Goal: Task Accomplishment & Management: Use online tool/utility

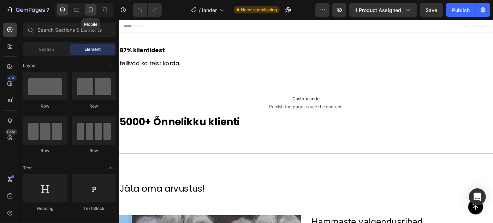
click at [92, 13] on div at bounding box center [90, 9] width 11 height 11
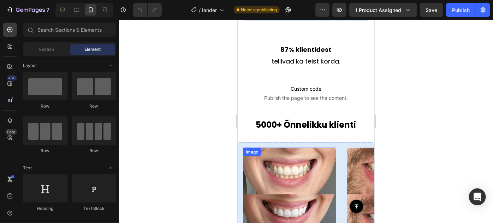
scroll to position [417, 0]
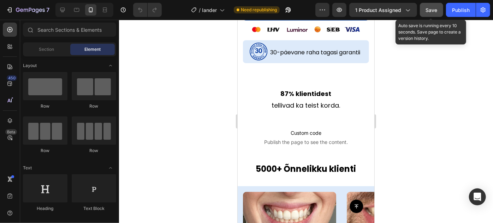
click at [442, 8] on button "Save" at bounding box center [431, 10] width 23 height 14
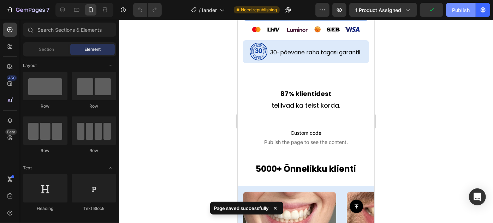
click at [459, 15] on button "Publish" at bounding box center [461, 10] width 30 height 14
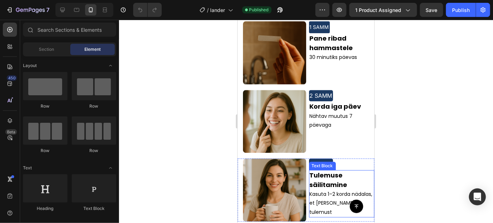
scroll to position [899, 0]
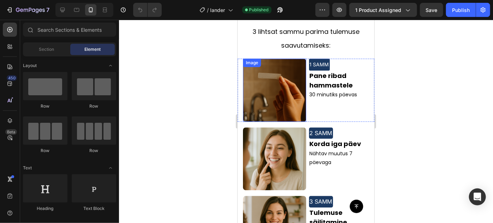
click at [292, 88] on img at bounding box center [274, 89] width 63 height 63
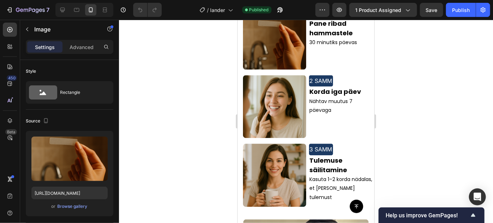
scroll to position [914, 0]
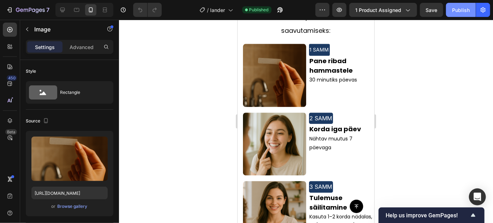
click at [466, 3] on button "Publish" at bounding box center [461, 10] width 30 height 14
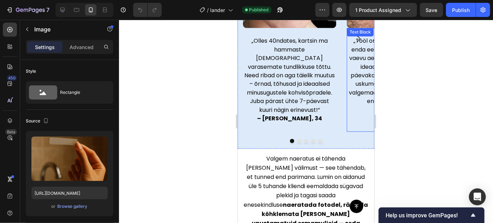
scroll to position [666, 0]
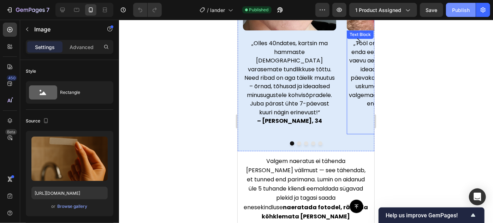
click at [463, 11] on div "Publish" at bounding box center [461, 9] width 18 height 7
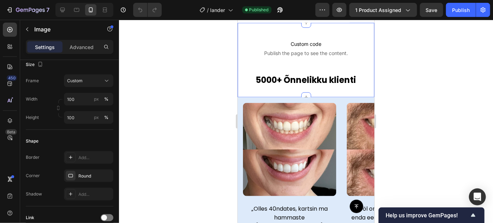
scroll to position [377, 0]
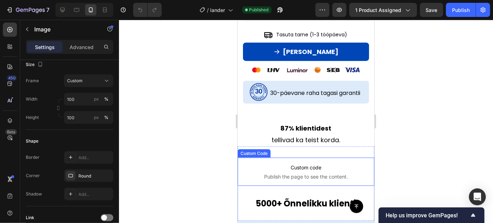
click at [300, 162] on p "Custom code Publish the page to see the content." at bounding box center [305, 172] width 137 height 28
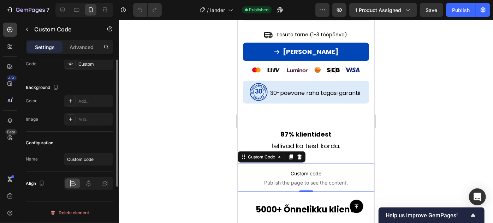
scroll to position [30, 0]
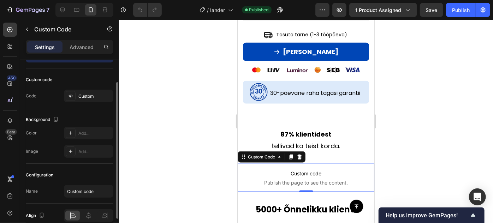
click at [273, 170] on span "Custom code" at bounding box center [305, 173] width 137 height 8
click at [274, 170] on span "Custom code" at bounding box center [305, 173] width 137 height 8
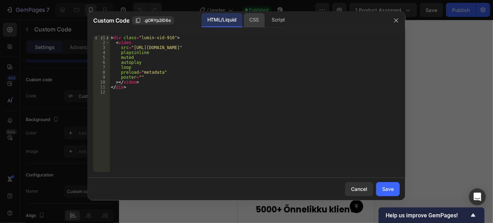
click at [253, 23] on div "CSS" at bounding box center [254, 20] width 21 height 14
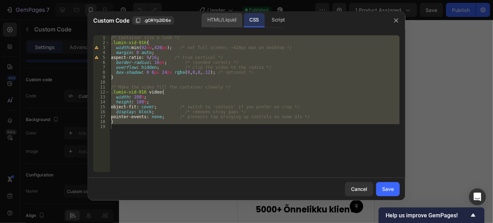
click at [230, 24] on div "HTML/Liquid" at bounding box center [222, 20] width 41 height 14
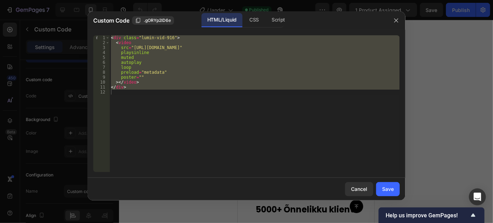
type textarea "</div>"
click at [175, 121] on div "< div class = "lumin-vid-916" > < video src = "[URL][DOMAIN_NAME]" playsinline …" at bounding box center [255, 103] width 290 height 137
drag, startPoint x: 140, startPoint y: 98, endPoint x: 109, endPoint y: 36, distance: 68.9
click at [109, 36] on div "1 2 3 4 5 6 7 8 9 10 11 12 < div class = "lumin-vid-916" > < video src = "[URL]…" at bounding box center [246, 103] width 307 height 137
click at [252, 20] on div "CSS" at bounding box center [254, 20] width 21 height 14
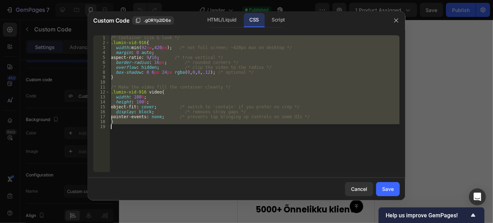
click at [209, 108] on div "/* Container size & look */ .lumin-vid-916 { width : min( 92 vw , 420 px ) ; /*…" at bounding box center [255, 103] width 290 height 137
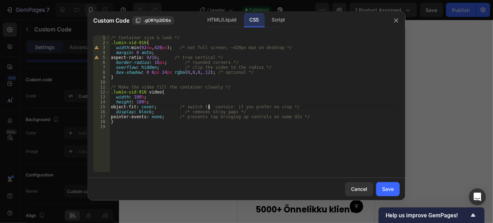
type textarea "}"
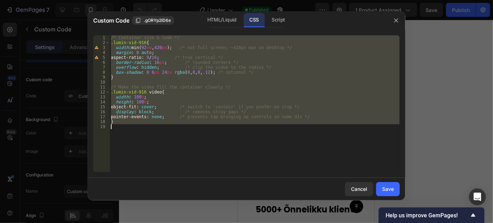
paste textarea
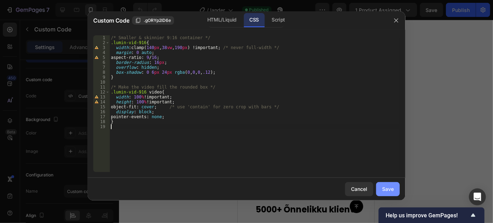
click at [390, 190] on div "Save" at bounding box center [388, 189] width 12 height 7
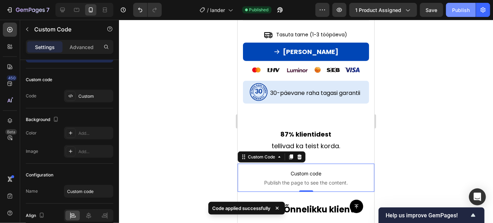
click at [455, 7] on div "Publish" at bounding box center [461, 9] width 18 height 7
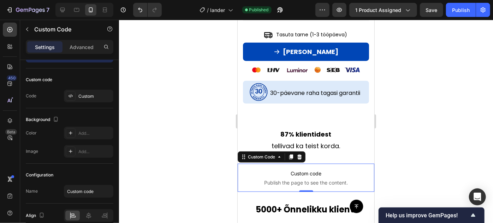
click at [326, 169] on span "Custom code" at bounding box center [305, 173] width 137 height 8
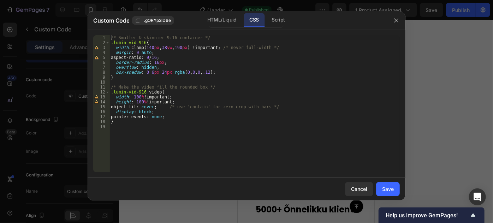
click at [155, 61] on div "/* Smaller & skinnier 9:16 container */ .lumin-vid-916 { width : clamp( 140 px …" at bounding box center [255, 108] width 290 height 147
click at [155, 61] on div "/* Smaller & skinnier 9:16 container */ .lumin-vid-916 { width : clamp( 140 px …" at bounding box center [255, 103] width 290 height 137
click at [283, 89] on div "/* Smaller & skinnier 9:16 container */ .lumin-vid-916 { width : clamp( 140 px …" at bounding box center [255, 108] width 290 height 147
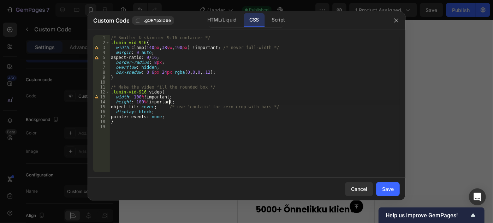
click at [169, 102] on div "/* Smaller & skinnier 9:16 container */ .lumin-vid-916 { width : clamp( 140 px …" at bounding box center [255, 108] width 290 height 147
click at [167, 98] on div "/* Smaller & skinnier 9:16 container */ .lumin-vid-916 { width : clamp( 140 px …" at bounding box center [255, 108] width 290 height 147
click at [147, 101] on div "/* Smaller & skinnier 9:16 container */ .lumin-vid-916 { width : clamp( 140 px …" at bounding box center [255, 108] width 290 height 147
click at [149, 102] on div "/* Smaller & skinnier 9:16 container */ .lumin-vid-916 { width : clamp( 140 px …" at bounding box center [255, 108] width 290 height 147
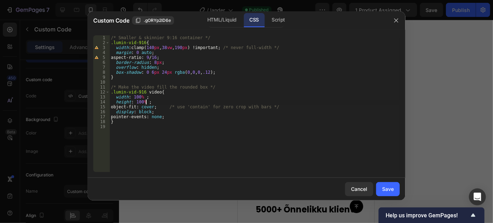
click at [140, 101] on div "/* Smaller & skinnier 9:16 container */ .lumin-vid-916 { width : clamp( 140 px …" at bounding box center [255, 108] width 290 height 147
click at [136, 95] on div "/* Smaller & skinnier 9:16 container */ .lumin-vid-916 { width : clamp( 140 px …" at bounding box center [255, 108] width 290 height 147
type textarea "width: 150% ;"
click at [385, 194] on button "Save" at bounding box center [388, 189] width 24 height 14
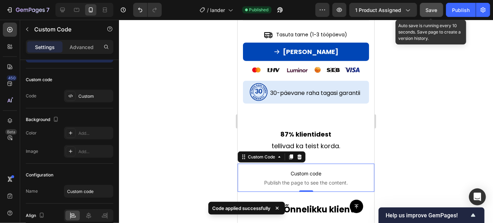
click at [437, 11] on span "Save" at bounding box center [432, 10] width 12 height 6
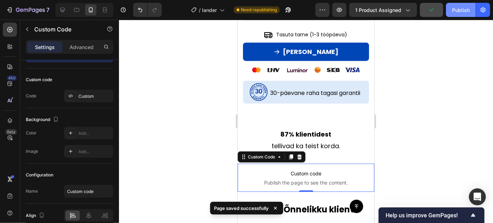
click at [463, 10] on div "Publish" at bounding box center [461, 9] width 18 height 7
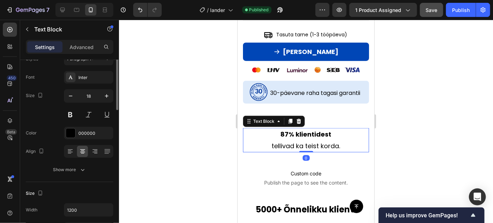
scroll to position [0, 0]
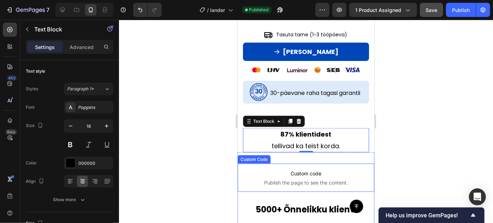
click at [324, 169] on span "Custom code" at bounding box center [305, 173] width 137 height 8
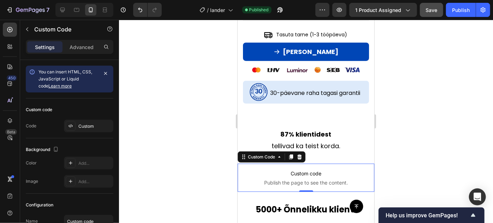
click at [324, 169] on span "Custom code" at bounding box center [305, 173] width 137 height 8
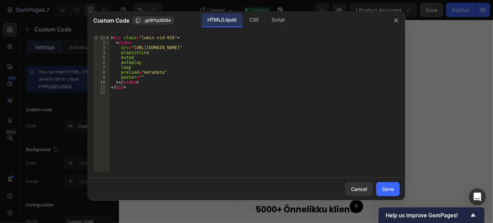
drag, startPoint x: 253, startPoint y: 19, endPoint x: 246, endPoint y: 39, distance: 21.1
click at [253, 20] on div "CSS" at bounding box center [254, 20] width 21 height 14
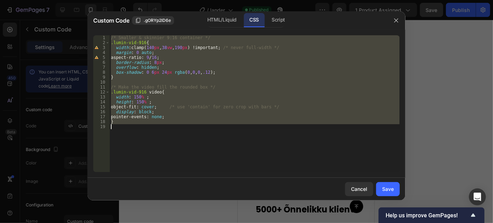
click at [142, 100] on div "/* Smaller & skinnier 9:16 container */ .lumin-vid-916 { width : clamp( 140 px …" at bounding box center [255, 103] width 290 height 137
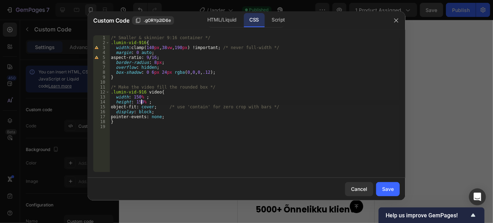
click at [140, 101] on div "/* Smaller & skinnier 9:16 container */ .lumin-vid-916 { width : clamp( 140 px …" at bounding box center [255, 108] width 290 height 147
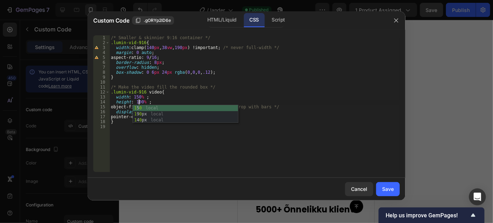
scroll to position [0, 2]
click at [136, 98] on div "/* Smaller & skinnier 9:16 container */ .lumin-vid-916 { width : clamp( 140 px …" at bounding box center [255, 108] width 290 height 147
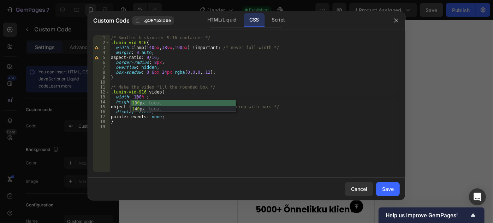
click at [271, 86] on div "/* Smaller & skinnier 9:16 container */ .lumin-vid-916 { width : clamp( 140 px …" at bounding box center [255, 108] width 290 height 147
type textarea "/* Make the video fill the rounded box */"
drag, startPoint x: 396, startPoint y: 16, endPoint x: 394, endPoint y: 20, distance: 5.1
click at [396, 17] on button "button" at bounding box center [396, 20] width 11 height 11
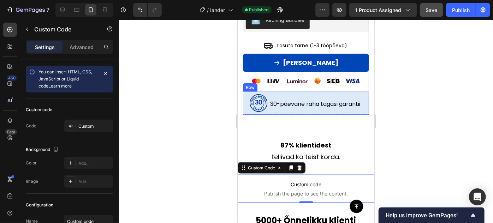
scroll to position [377, 0]
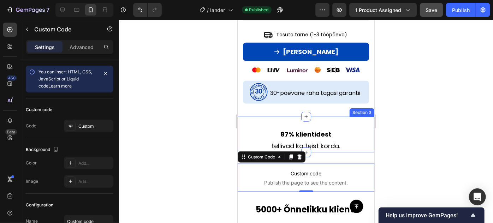
click at [326, 117] on div "87% klientidest tellivad ka teist korda. Text Block Section 3" at bounding box center [305, 135] width 137 height 36
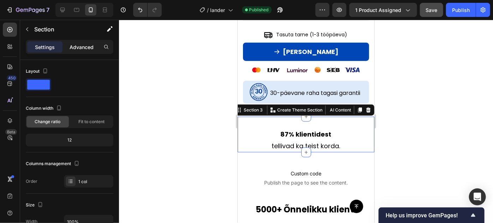
click at [77, 48] on p "Advanced" at bounding box center [82, 46] width 24 height 7
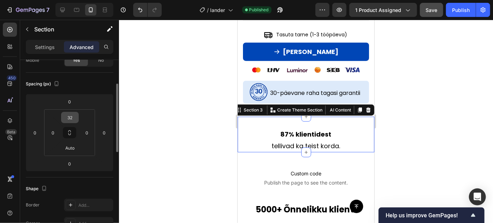
scroll to position [96, 0]
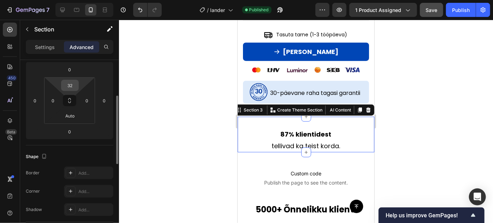
click at [72, 88] on input "32" at bounding box center [70, 85] width 14 height 11
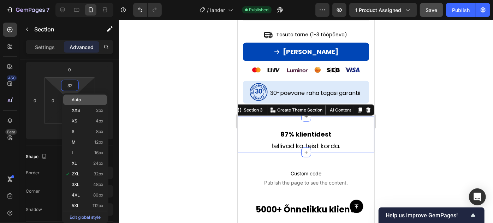
click at [78, 102] on span "Auto" at bounding box center [76, 100] width 9 height 5
type input "Auto"
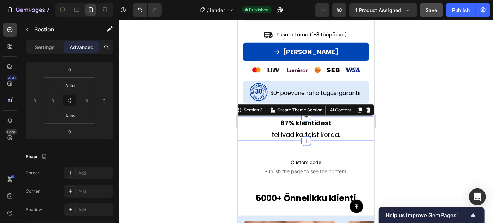
click at [154, 87] on div at bounding box center [306, 122] width 374 height 204
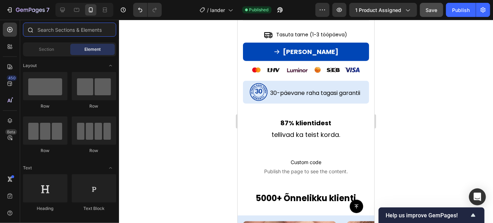
click at [64, 33] on input "text" at bounding box center [69, 30] width 93 height 14
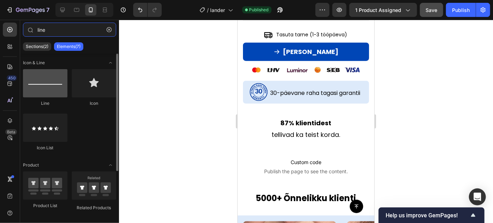
type input "line"
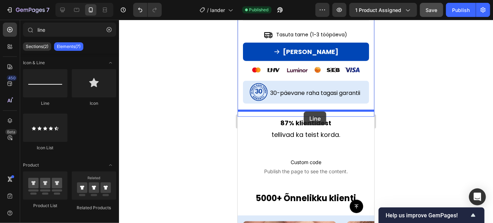
drag, startPoint x: 268, startPoint y: 114, endPoint x: 304, endPoint y: 111, distance: 35.8
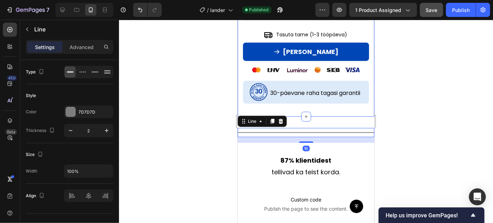
click at [422, 111] on div at bounding box center [306, 122] width 374 height 204
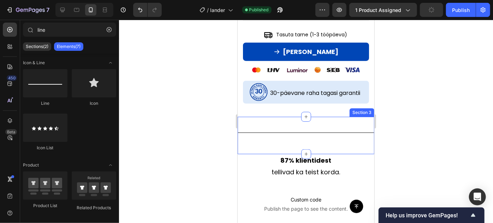
click at [320, 130] on div "Title Line" at bounding box center [305, 135] width 137 height 15
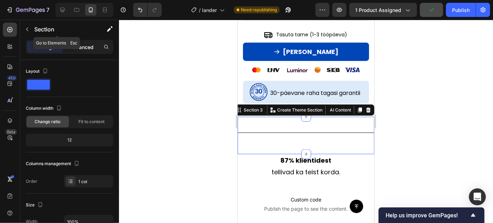
click at [82, 45] on p "Advanced" at bounding box center [82, 46] width 24 height 7
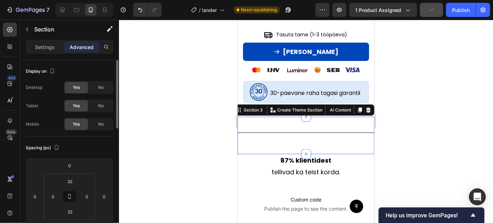
scroll to position [32, 0]
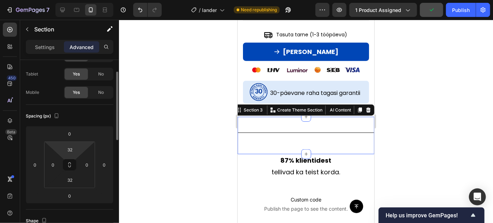
click at [75, 0] on html "7 / lander Need republishing Preview 1 product assigned Publish 450 Beta line S…" at bounding box center [246, 0] width 493 height 0
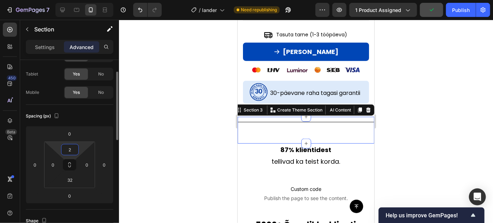
drag, startPoint x: 70, startPoint y: 148, endPoint x: 75, endPoint y: 148, distance: 4.6
click at [70, 148] on input "2" at bounding box center [70, 150] width 14 height 11
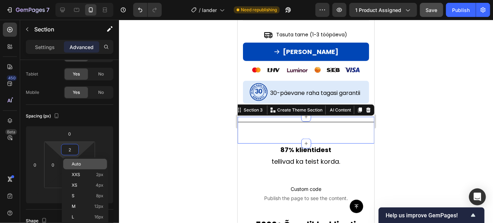
click at [77, 160] on div "Auto" at bounding box center [85, 164] width 44 height 11
type input "Auto"
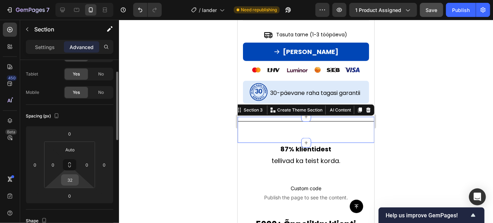
click at [73, 178] on input "32" at bounding box center [70, 180] width 14 height 11
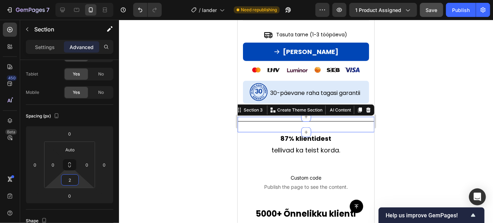
type input "0"
click at [81, 0] on html "7 / lander Need republishing Preview 1 product assigned Save Publish 450 Beta l…" at bounding box center [246, 0] width 493 height 0
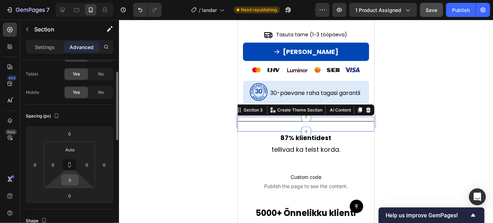
click at [78, 183] on div "0" at bounding box center [70, 180] width 18 height 11
click at [82, 0] on html "7 / lander Need republishing Preview 1 product assigned Save Publish 450 Beta l…" at bounding box center [246, 0] width 493 height 0
click at [85, 0] on html "7 / lander Need republishing Preview 1 product assigned Save Publish 450 Beta l…" at bounding box center [246, 0] width 493 height 0
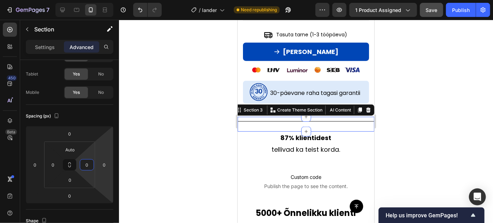
click at [457, 111] on div at bounding box center [306, 122] width 374 height 204
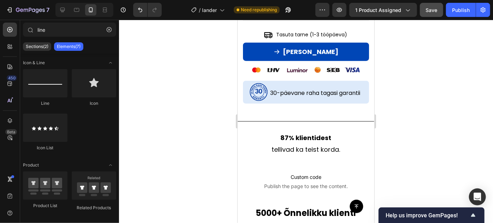
click at [383, 122] on div at bounding box center [306, 122] width 374 height 204
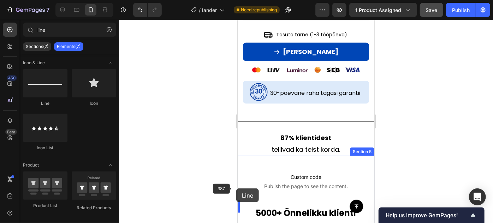
scroll to position [391, 0]
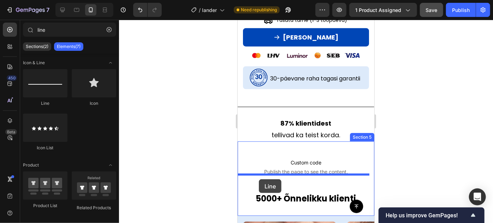
drag, startPoint x: 280, startPoint y: 112, endPoint x: 259, endPoint y: 179, distance: 70.2
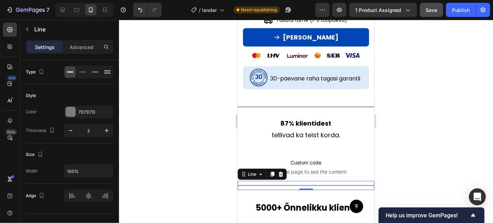
click at [395, 153] on div at bounding box center [306, 122] width 374 height 204
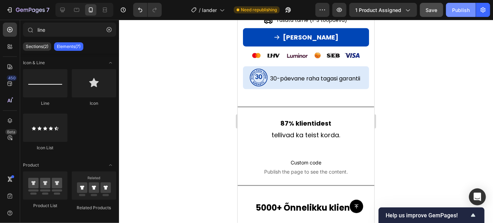
click at [461, 12] on div "Publish" at bounding box center [461, 9] width 18 height 7
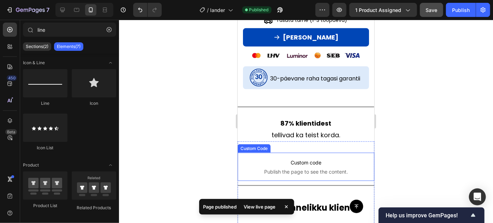
click at [318, 168] on span "Publish the page to see the content." at bounding box center [305, 171] width 137 height 7
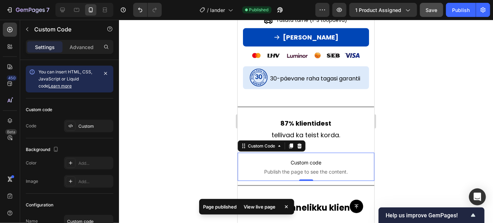
click at [318, 168] on span "Publish the page to see the content." at bounding box center [305, 171] width 137 height 7
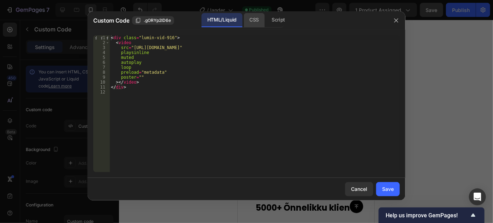
click at [259, 18] on div "CSS" at bounding box center [254, 20] width 21 height 14
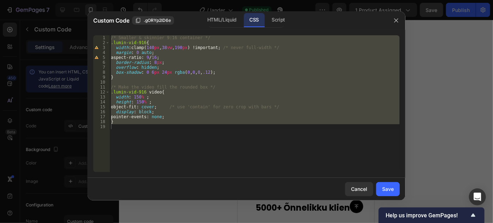
click at [215, 70] on div "/* Smaller & skinnier 9:16 container */ .lumin-vid-916 { width : clamp( 140 px …" at bounding box center [255, 103] width 290 height 137
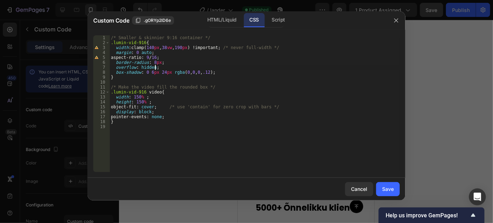
click at [137, 101] on div "/* Smaller & skinnier 9:16 container */ .lumin-vid-916 { width : clamp( 140 px …" at bounding box center [255, 108] width 290 height 147
click at [140, 102] on div "/* Smaller & skinnier 9:16 container */ .lumin-vid-916 { width : clamp( 140 px …" at bounding box center [255, 108] width 290 height 147
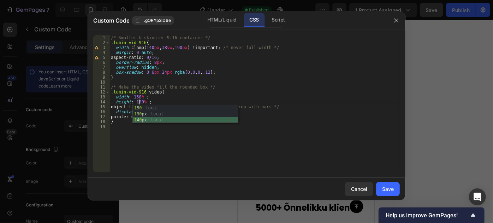
click at [138, 97] on div "/* Smaller & skinnier 9:16 container */ .lumin-vid-916 { width : clamp( 140 px …" at bounding box center [255, 108] width 290 height 147
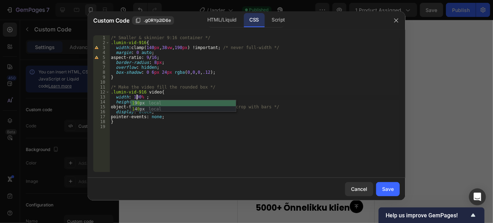
click at [261, 71] on div "/* Smaller & skinnier 9:16 container */ .lumin-vid-916 { width : clamp( 140 px …" at bounding box center [255, 108] width 290 height 147
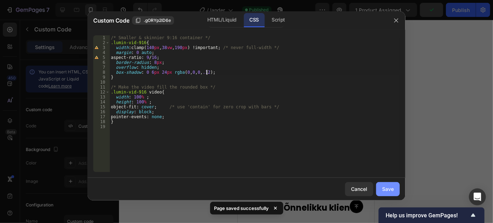
type textarea "box-shadow: 0 6px 24px rgba(0,0,0,.12);"
click at [386, 184] on button "Save" at bounding box center [388, 189] width 24 height 14
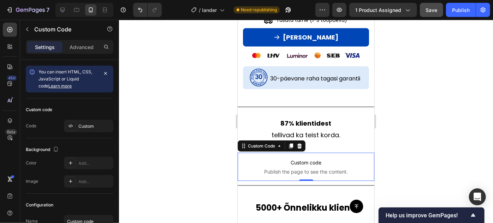
click at [300, 158] on span "Custom code" at bounding box center [305, 162] width 137 height 8
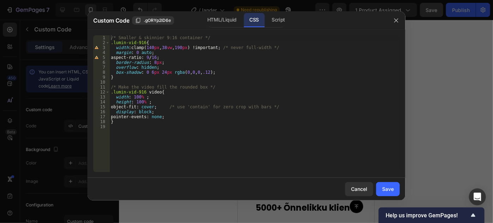
click at [167, 49] on div "/* Smaller & skinnier 9:16 container */ .lumin-vid-916 { width : clamp( 140 px …" at bounding box center [255, 108] width 290 height 147
type textarea "width: clamp(140px, 50vw, 190px) !important; /* never full-width */"
click at [391, 182] on div "Cancel Save" at bounding box center [247, 189] width 318 height 23
click at [388, 186] on div "Save" at bounding box center [388, 189] width 12 height 7
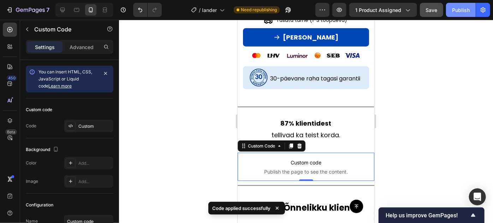
click at [457, 14] on button "Publish" at bounding box center [461, 10] width 30 height 14
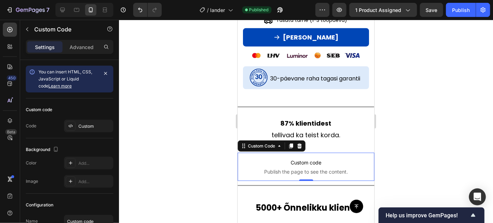
click at [332, 158] on span "Custom code" at bounding box center [305, 162] width 137 height 8
click at [82, 47] on p "Advanced" at bounding box center [82, 46] width 24 height 7
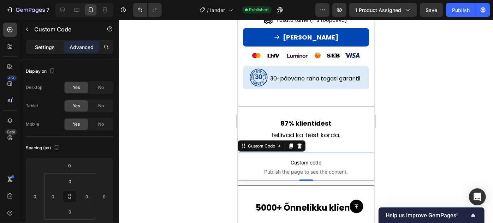
click at [47, 48] on p "Settings" at bounding box center [45, 46] width 20 height 7
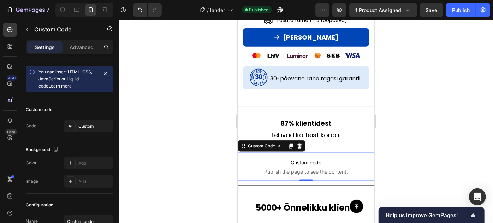
click at [322, 158] on span "Custom code" at bounding box center [305, 162] width 137 height 8
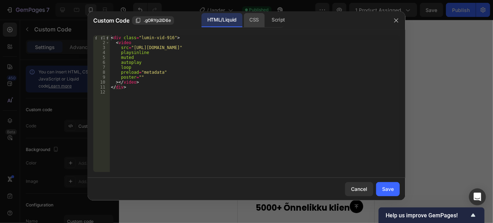
click at [248, 23] on div "CSS" at bounding box center [254, 20] width 21 height 14
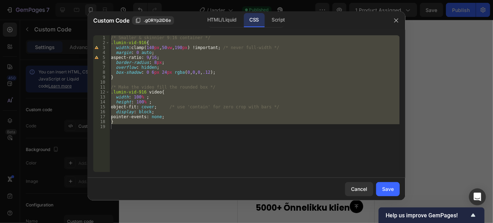
click at [226, 116] on div "/* Smaller & skinnier 9:16 container */ .lumin-vid-916 { width : clamp( 140 px …" at bounding box center [255, 103] width 290 height 137
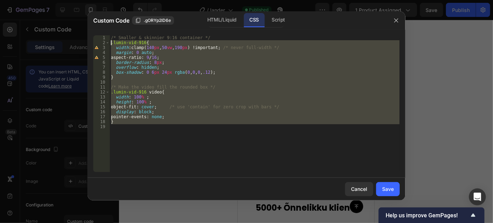
drag, startPoint x: 155, startPoint y: 134, endPoint x: 100, endPoint y: 38, distance: 110.4
click at [100, 38] on div "pointer-events: none; 1 2 3 4 5 6 7 8 9 10 11 12 13 14 15 16 17 18 19 /* Smalle…" at bounding box center [246, 103] width 307 height 137
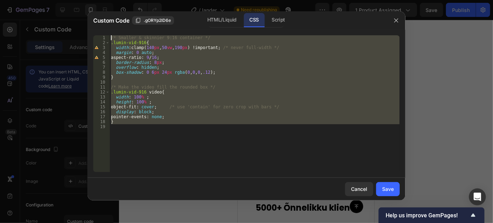
click at [176, 70] on div "/* Smaller & skinnier 9:16 container */ .lumin-vid-916 { width : clamp( 140 px …" at bounding box center [255, 103] width 290 height 137
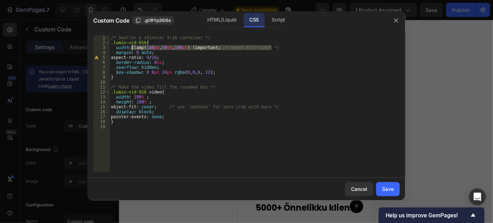
drag, startPoint x: 276, startPoint y: 48, endPoint x: 131, endPoint y: 48, distance: 144.2
click at [131, 48] on div "/* Smaller & skinnier 9:16 container */ .lumin-vid-916 { width : clamp( 140 px …" at bounding box center [255, 108] width 290 height 147
click at [199, 67] on div "/* Smaller & skinnier 9:16 container */ .lumin-vid-916 { width : 200 px margin …" at bounding box center [255, 108] width 290 height 147
type textarea "overflow: hidden;"
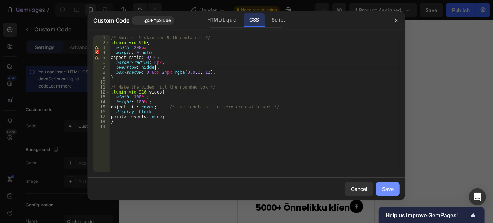
click at [383, 193] on button "Save" at bounding box center [388, 189] width 24 height 14
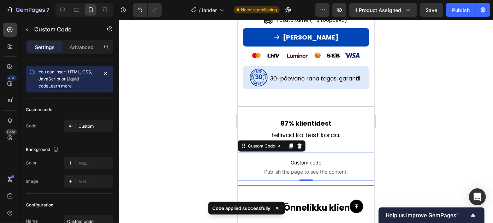
click at [299, 170] on p "Custom code Publish the page to see the content." at bounding box center [305, 167] width 137 height 28
click at [307, 168] on span "Publish the page to see the content." at bounding box center [305, 171] width 137 height 7
click at [458, 10] on div "Publish" at bounding box center [461, 9] width 18 height 7
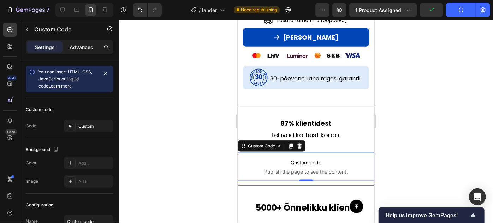
click at [80, 49] on p "Advanced" at bounding box center [82, 46] width 24 height 7
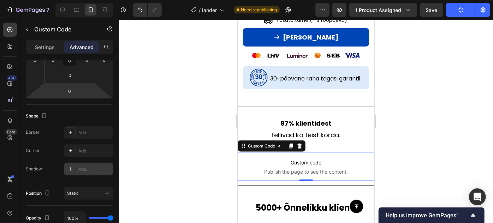
scroll to position [306, 0]
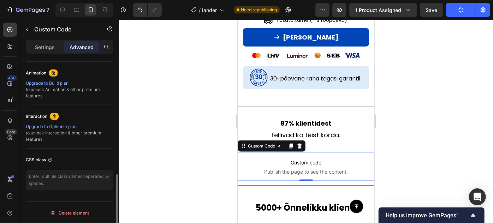
click at [325, 158] on span "Custom code" at bounding box center [305, 162] width 137 height 8
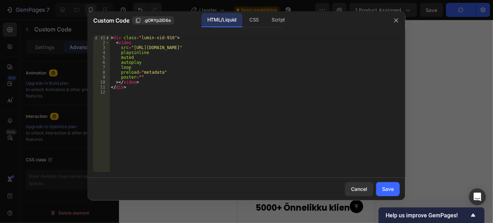
click at [262, 28] on div "Custom Code .gORYp2lD6e HTML/Liquid CSS Script" at bounding box center [238, 20] width 300 height 18
click at [261, 20] on div "CSS" at bounding box center [254, 20] width 21 height 14
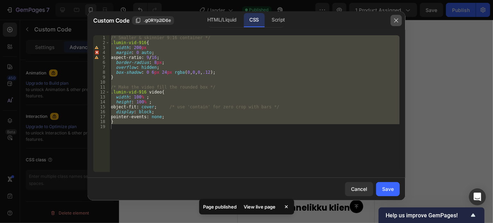
click at [396, 17] on button "button" at bounding box center [396, 20] width 11 height 11
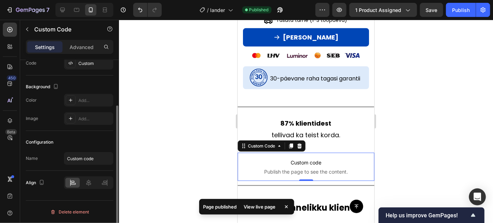
scroll to position [62, 0]
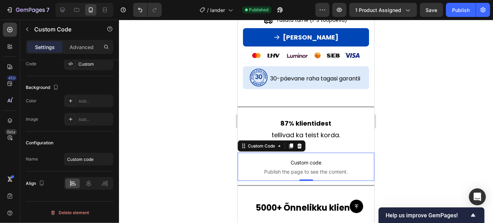
click at [300, 158] on span "Custom code" at bounding box center [305, 162] width 137 height 8
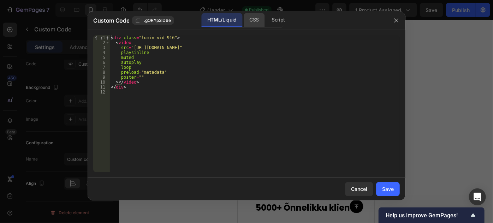
click at [252, 18] on div "CSS" at bounding box center [254, 20] width 21 height 14
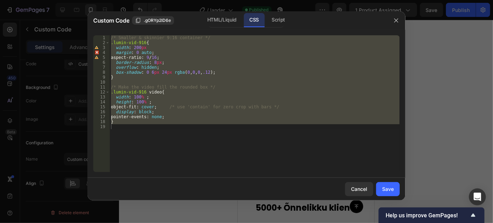
type textarea "}"
click at [164, 136] on div "/* Smaller & skinnier 9:16 container */ .lumin-vid-916 { width : 200 px margin …" at bounding box center [255, 103] width 290 height 137
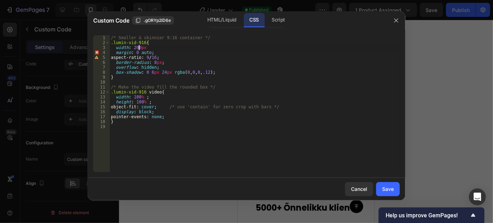
click at [139, 48] on div "/* Smaller & skinnier 9:16 container */ .lumin-vid-916 { width : 200 px margin …" at bounding box center [255, 108] width 290 height 147
type textarea "width: 60px"
click at [389, 193] on div "Save" at bounding box center [388, 189] width 12 height 7
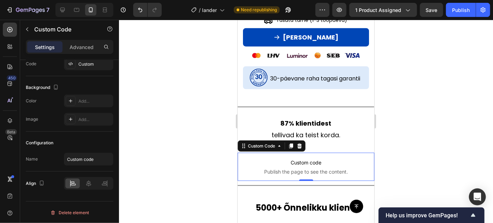
click at [298, 168] on span "Publish the page to see the content." at bounding box center [305, 171] width 137 height 7
click at [295, 158] on span "Custom code" at bounding box center [305, 162] width 137 height 8
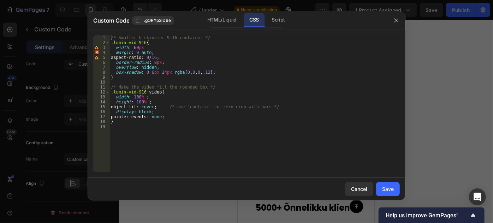
click at [154, 46] on div "/* Smaller & skinnier 9:16 container */ .lumin-vid-916 { width : 60 px margin :…" at bounding box center [255, 108] width 290 height 147
type textarea "width: 60px;"
click at [388, 189] on div "Save" at bounding box center [388, 189] width 12 height 7
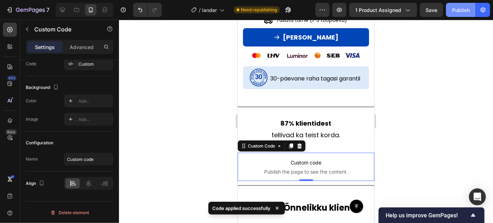
click at [462, 10] on div "Publish" at bounding box center [461, 9] width 18 height 7
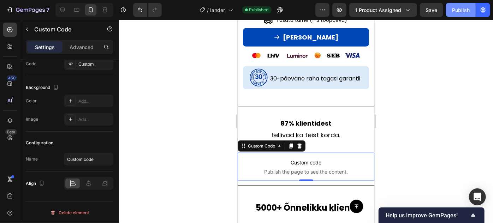
click at [458, 13] on div "Publish" at bounding box center [461, 9] width 18 height 7
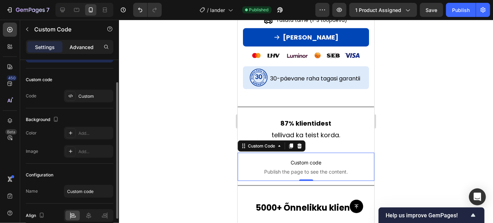
scroll to position [0, 0]
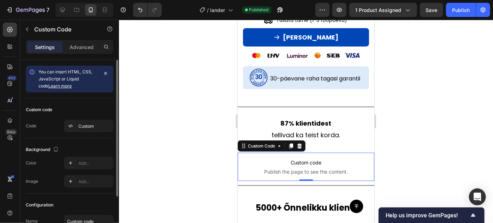
click at [301, 168] on span "Publish the page to see the content." at bounding box center [305, 171] width 137 height 7
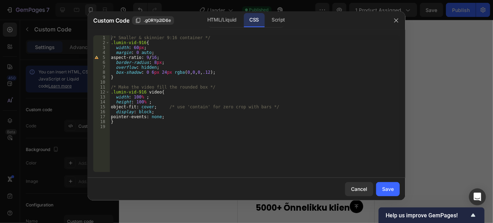
click at [135, 48] on div "/* Smaller & skinnier 9:16 container */ .lumin-vid-916 { width : 60 px ; margin…" at bounding box center [255, 108] width 290 height 147
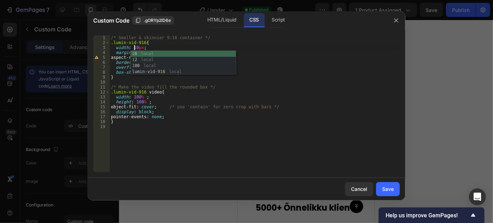
scroll to position [0, 2]
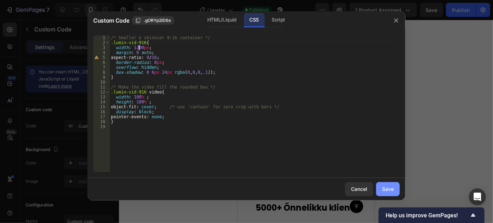
type textarea "width: 1200px;"
click at [388, 186] on div "Save" at bounding box center [388, 189] width 12 height 7
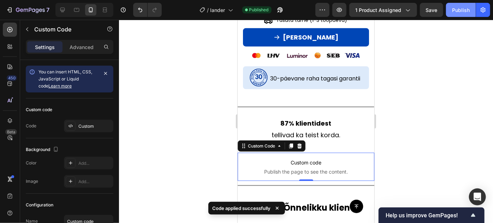
click at [452, 7] on button "Publish" at bounding box center [461, 10] width 30 height 14
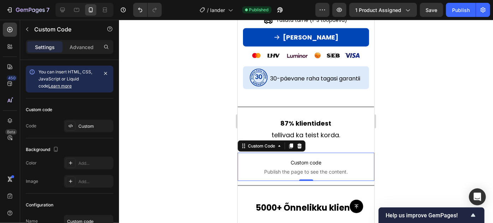
click at [329, 160] on span "Custom code" at bounding box center [305, 162] width 137 height 8
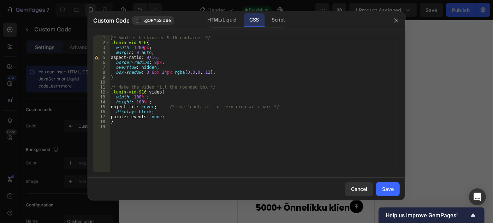
click at [139, 49] on div "/* Smaller & skinnier 9:16 container */ .lumin-vid-916 { width : 1200 px ; marg…" at bounding box center [255, 108] width 290 height 147
type textarea "width: 120px;"
click at [383, 190] on div "Save" at bounding box center [388, 189] width 12 height 7
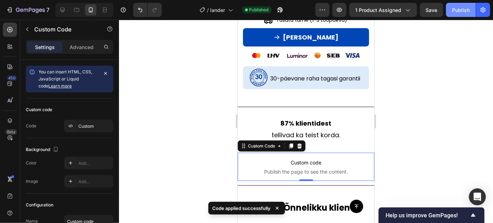
click at [459, 5] on button "Publish" at bounding box center [461, 10] width 30 height 14
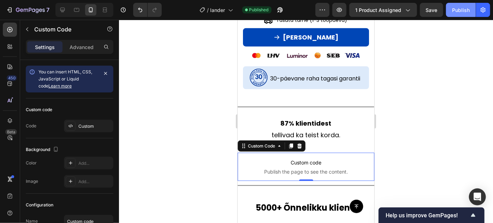
click at [453, 7] on div "Publish" at bounding box center [461, 9] width 18 height 7
click at [328, 158] on span "Custom code" at bounding box center [305, 162] width 137 height 8
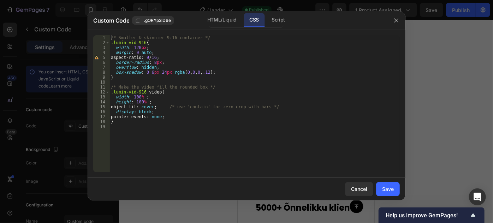
click at [136, 46] on div "/* Smaller & skinnier 9:16 container */ .lumin-vid-916 { width : 120 px ; margi…" at bounding box center [255, 108] width 290 height 147
type textarea "width: 150px;"
click at [389, 189] on div "Save" at bounding box center [388, 189] width 12 height 7
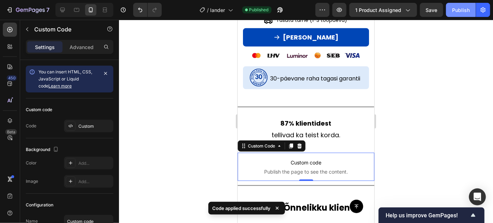
click at [465, 10] on div "Publish" at bounding box center [461, 9] width 18 height 7
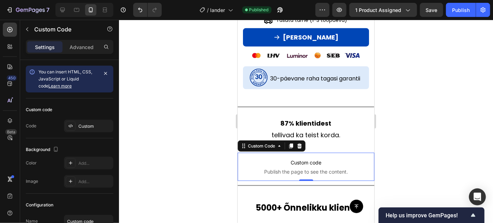
click at [333, 168] on span "Publish the page to see the content." at bounding box center [305, 171] width 137 height 7
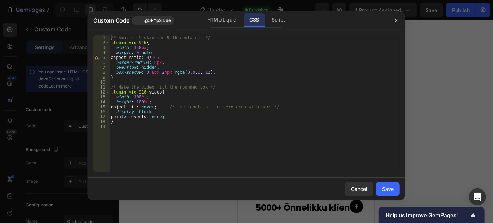
click at [136, 48] on div "/* Smaller & skinnier 9:16 container */ .lumin-vid-916 { width : 150 px ; margi…" at bounding box center [255, 108] width 290 height 147
click at [153, 61] on div "/* Smaller & skinnier 9:16 container */ .lumin-vid-916 { width : 180 px ; margi…" at bounding box center [255, 108] width 290 height 147
type textarea "border-radius: 5px;"
click at [393, 186] on div "Save" at bounding box center [388, 189] width 12 height 7
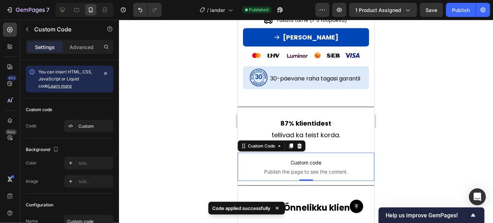
click at [455, 15] on button "Publish" at bounding box center [461, 10] width 30 height 14
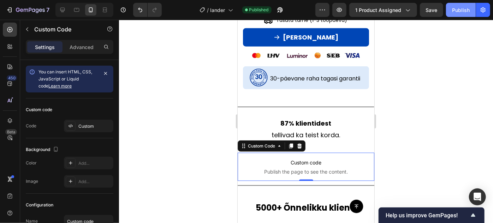
click at [463, 12] on div "Publish" at bounding box center [461, 9] width 18 height 7
click at [302, 158] on span "Custom code" at bounding box center [305, 162] width 137 height 8
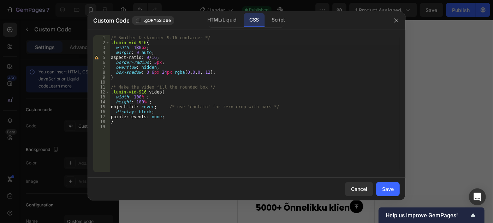
click at [136, 48] on div "/* Smaller & skinnier 9:16 container */ .lumin-vid-916 { width : 180 px ; margi…" at bounding box center [255, 108] width 290 height 147
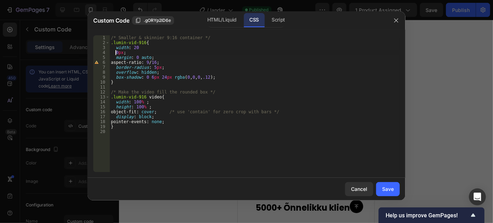
scroll to position [0, 0]
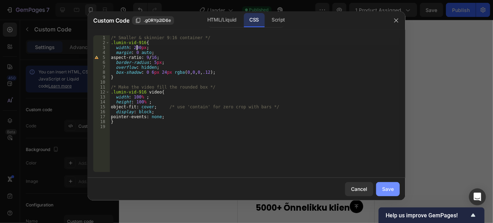
type textarea "width: 200px;"
click at [391, 190] on div "Save" at bounding box center [388, 189] width 12 height 7
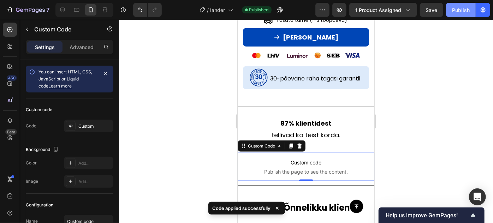
click at [455, 7] on div "Publish" at bounding box center [461, 9] width 18 height 7
click at [455, 6] on button "Publish" at bounding box center [461, 10] width 30 height 14
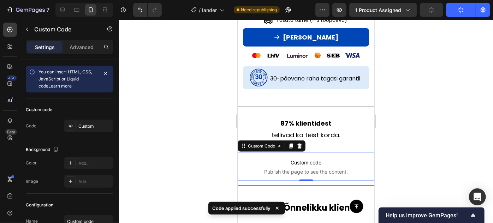
click at [455, 6] on button "Publish" at bounding box center [461, 10] width 30 height 14
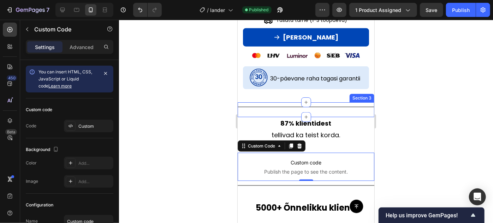
click at [319, 108] on div "Title Line" at bounding box center [305, 109] width 137 height 15
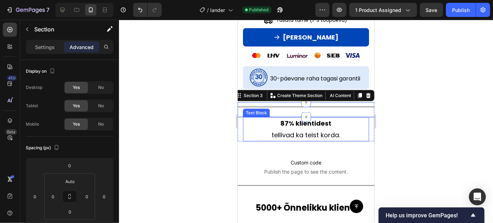
click at [322, 120] on strong "87% klientidest" at bounding box center [306, 123] width 51 height 9
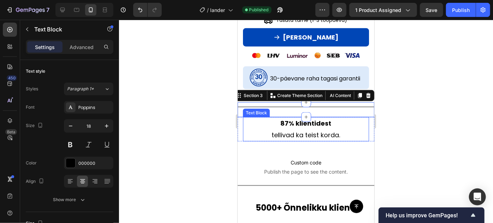
click at [323, 120] on strong "87% klientidest" at bounding box center [306, 123] width 51 height 9
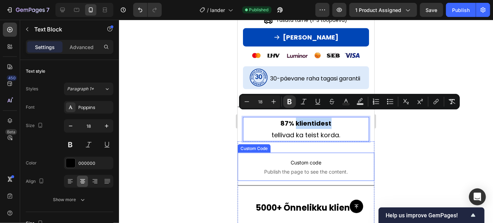
click at [326, 158] on span "Custom code" at bounding box center [305, 162] width 137 height 8
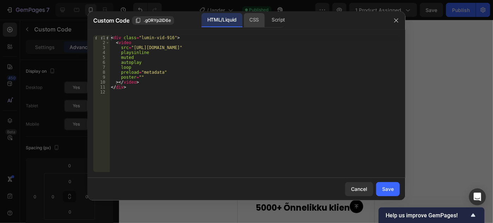
click at [258, 20] on div "CSS" at bounding box center [254, 20] width 21 height 14
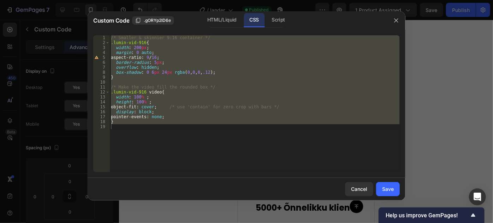
click at [137, 46] on div "/* Smaller & skinnier 9:16 container */ .lumin-vid-916 { width : 200 px ; margi…" at bounding box center [255, 103] width 290 height 137
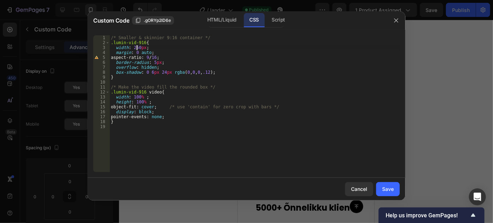
scroll to position [0, 2]
type textarea "width: 250px;"
click at [391, 184] on button "Save" at bounding box center [388, 189] width 24 height 14
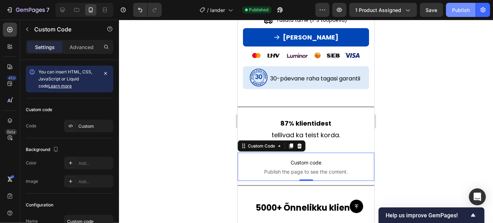
click at [460, 7] on div "Publish" at bounding box center [461, 9] width 18 height 7
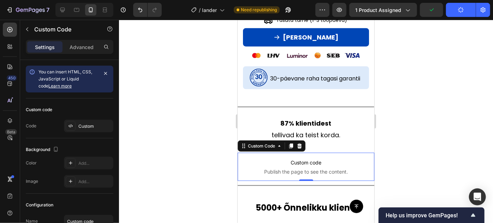
click at [328, 159] on span "Custom code" at bounding box center [305, 162] width 137 height 8
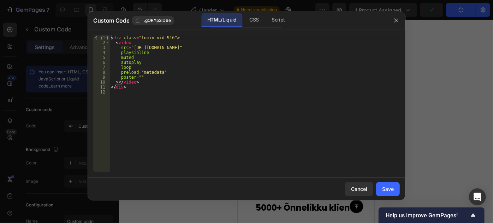
click at [248, 21] on div "CSS" at bounding box center [254, 20] width 21 height 14
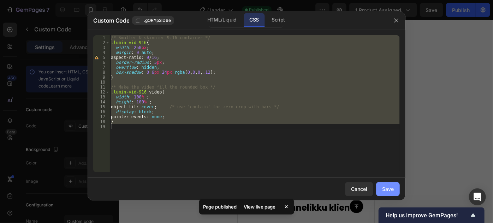
click at [386, 182] on button "Save" at bounding box center [388, 189] width 24 height 14
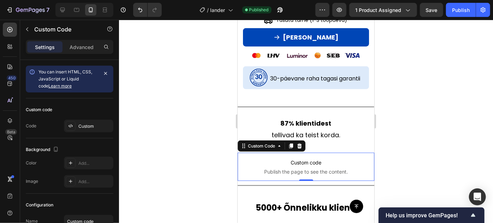
click at [327, 168] on span "Publish the page to see the content." at bounding box center [305, 171] width 137 height 7
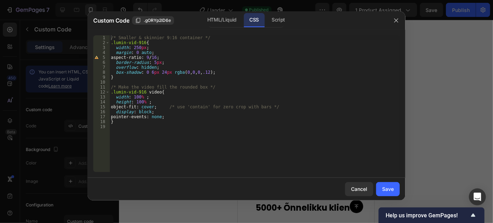
click at [137, 47] on div "/* Smaller & skinnier 9:16 container */ .lumin-vid-916 { width : 250 px ; margi…" at bounding box center [255, 108] width 290 height 147
type textarea "width: 230px;"
click at [388, 186] on div "Save" at bounding box center [388, 189] width 12 height 7
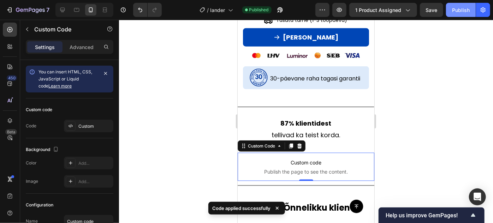
click at [459, 14] on button "Publish" at bounding box center [461, 10] width 30 height 14
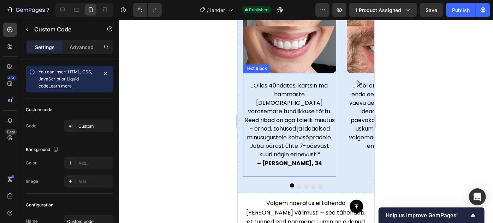
scroll to position [637, 0]
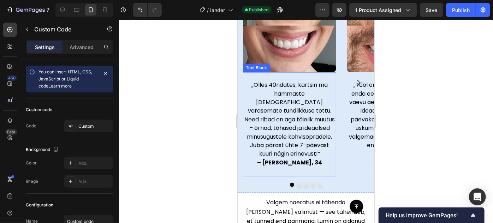
click at [253, 84] on span "„Olles 40ndates, kartsin ma hammaste [DEMOGRAPHIC_DATA] varasemate tundlikkuse …" at bounding box center [289, 119] width 90 height 77
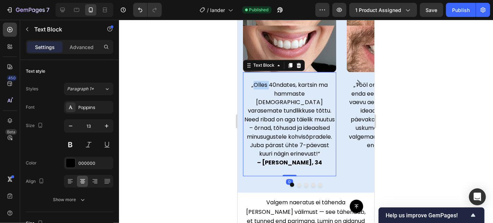
scroll to position [589, 0]
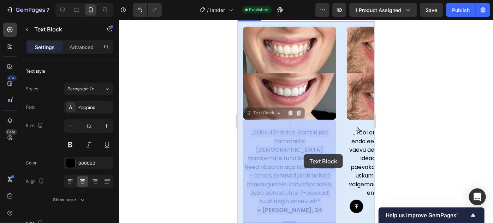
drag, startPoint x: 253, startPoint y: 84, endPoint x: 302, endPoint y: 153, distance: 84.2
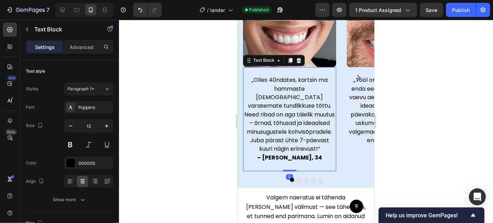
scroll to position [642, 0]
click at [258, 79] on span "„Olles 40ndates, kartsin ma hammaste [DEMOGRAPHIC_DATA] varasemate tundlikkuse …" at bounding box center [289, 114] width 90 height 77
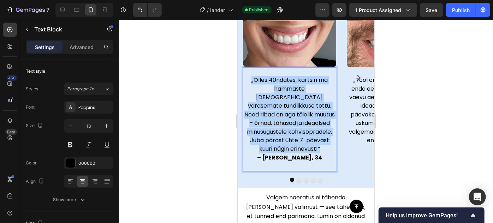
click at [258, 79] on span "„Olles 40ndates, kartsin ma hammaste [DEMOGRAPHIC_DATA] varasemate tundlikkuse …" at bounding box center [289, 114] width 90 height 77
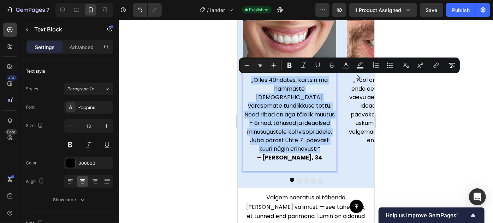
copy span "„Olles 40ndates, kartsin ma hammaste [DEMOGRAPHIC_DATA] varasemate tundlikkuse …"
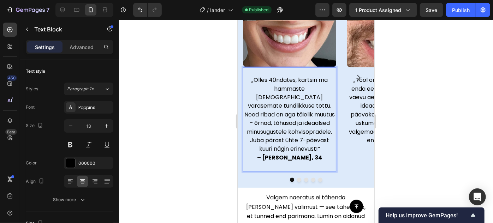
click at [289, 155] on strong "– [PERSON_NAME], 34" at bounding box center [289, 158] width 65 height 8
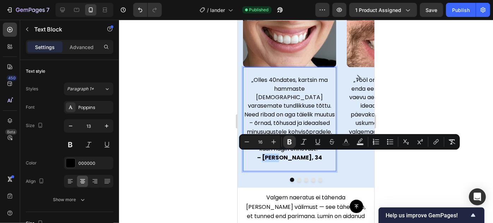
click at [289, 155] on strong "– [PERSON_NAME], 34" at bounding box center [289, 158] width 65 height 8
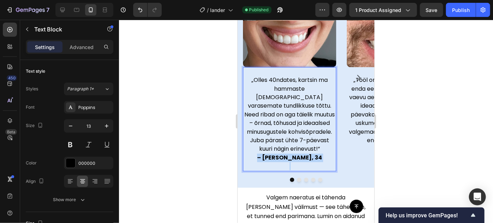
click at [289, 155] on strong "– [PERSON_NAME], 34" at bounding box center [289, 158] width 65 height 8
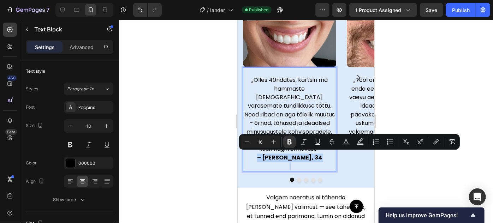
copy strong "– [PERSON_NAME], 34"
click at [357, 91] on span "„Tööl on mul kogu aeg kiire ja enda eest hoolitsemiseks jääb vaevu aega. Need r…" at bounding box center [393, 110] width 89 height 69
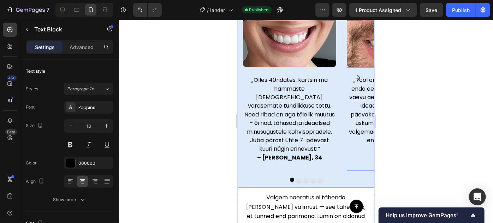
click at [354, 73] on icon "Carousel Next Arrow" at bounding box center [358, 77] width 9 height 9
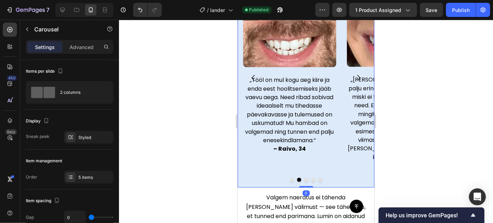
click at [267, 81] on span "„Tööl on mul kogu aeg kiire ja enda eest hoolitsemiseks jääb vaevu aega. Need r…" at bounding box center [289, 110] width 89 height 69
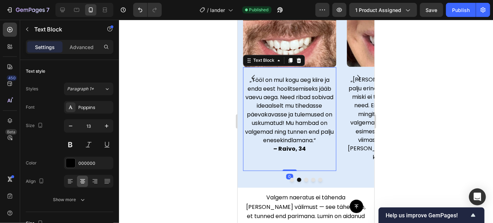
click at [267, 81] on span "„Tööl on mul kogu aeg kiire ja enda eest hoolitsemiseks jääb vaevu aega. Need r…" at bounding box center [289, 110] width 89 height 69
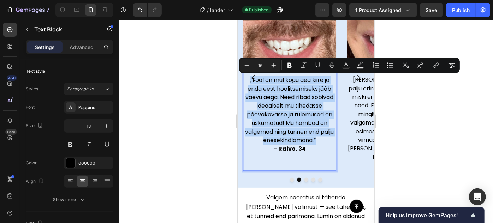
type input "13"
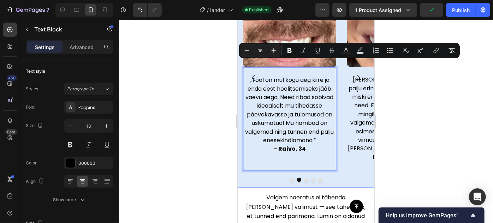
scroll to position [660, 0]
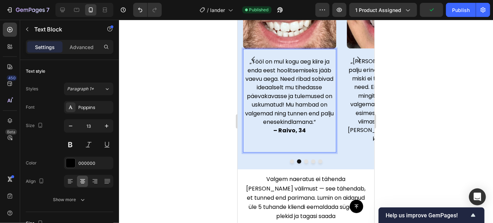
click at [280, 135] on strong "– Raivo, 34" at bounding box center [289, 130] width 33 height 8
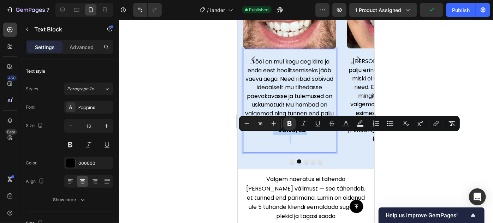
copy strong "– Raivo, 34"
click at [354, 55] on icon "Carousel Next Arrow" at bounding box center [358, 59] width 9 height 9
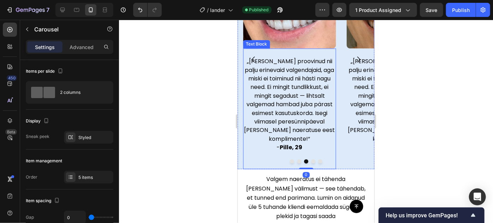
click at [272, 63] on span "„[PERSON_NAME] proovinud nii palju erinevaid valgendajaid, aga miski ei toiminu…" at bounding box center [289, 100] width 91 height 86
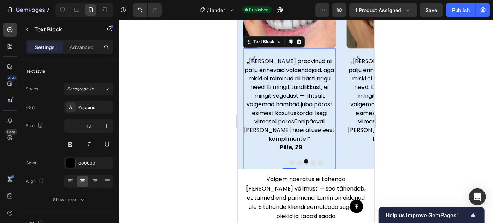
click at [272, 63] on span "„[PERSON_NAME] proovinud nii palju erinevaid valgendajaid, aga miski ei toiminu…" at bounding box center [289, 100] width 91 height 86
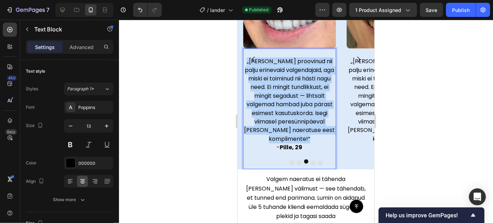
click at [272, 63] on span "„[PERSON_NAME] proovinud nii palju erinevaid valgendajaid, aga miski ei toiminu…" at bounding box center [289, 100] width 91 height 86
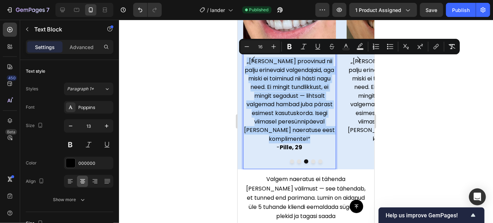
copy span "„[PERSON_NAME] proovinud nii palju erinevaid valgendajaid, aga miski ei toiminu…"
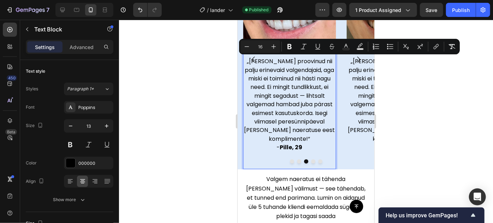
click at [286, 143] on strong "Pille, 29" at bounding box center [290, 147] width 23 height 8
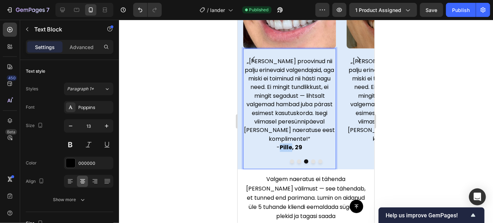
click at [286, 143] on strong "Pille, 29" at bounding box center [290, 147] width 23 height 8
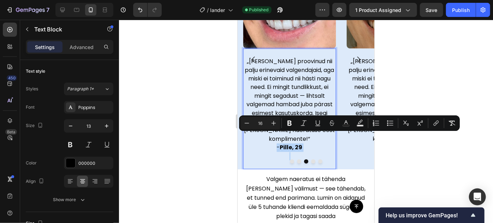
copy span "- Pille, 29"
click at [340, 60] on div "Image „[PERSON_NAME] proovinud nii palju erinevaid valgendajaid, aga miski ei t…" at bounding box center [289, 64] width 104 height 219
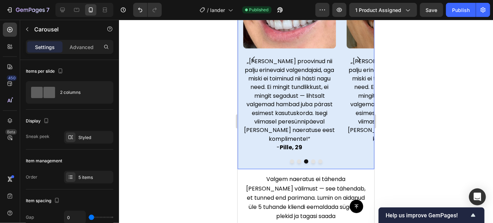
click at [358, 58] on button "Carousel Next Arrow" at bounding box center [358, 59] width 20 height 20
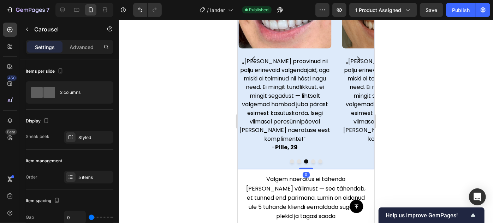
click at [357, 57] on icon "Carousel Next Arrow" at bounding box center [358, 59] width 9 height 9
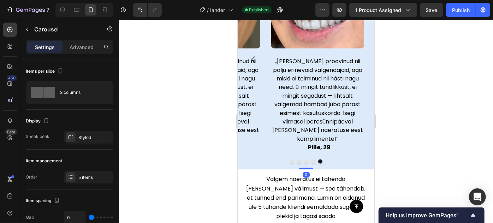
click at [253, 55] on icon "Carousel Back Arrow" at bounding box center [253, 59] width 9 height 9
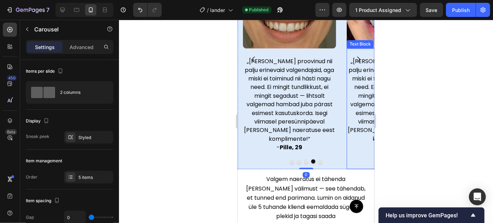
scroll to position [609, 0]
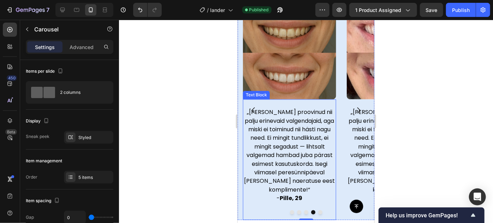
click at [303, 114] on span "„[PERSON_NAME] proovinud nii palju erinevaid valgendajaid, aga miski ei toiminu…" at bounding box center [289, 151] width 91 height 86
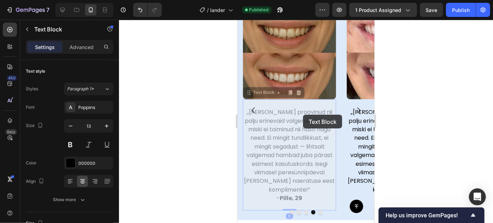
scroll to position [553, 0]
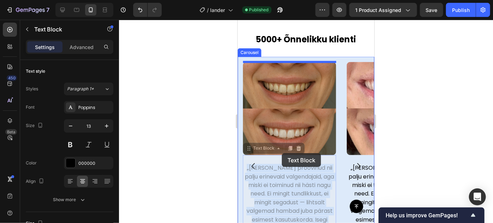
drag, startPoint x: 303, startPoint y: 114, endPoint x: 280, endPoint y: 162, distance: 52.8
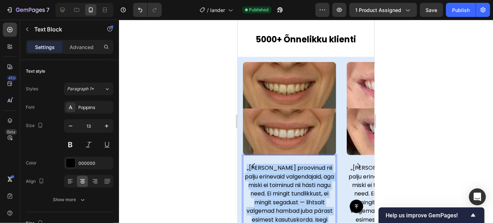
click at [286, 177] on span "„[PERSON_NAME] proovinud nii palju erinevaid valgendajaid, aga miski ei toiminu…" at bounding box center [289, 207] width 91 height 86
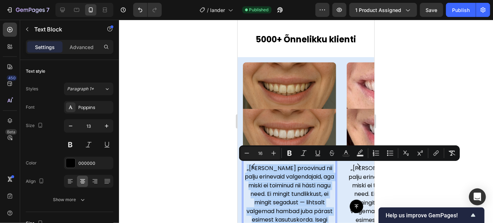
type input "13"
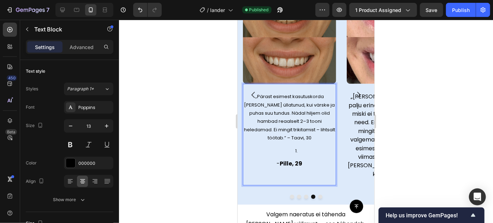
scroll to position [626, 0]
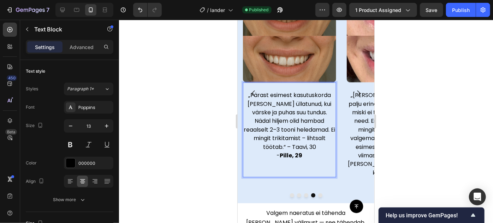
click at [307, 135] on span "„Pärast esimest kasutuskorda [PERSON_NAME] üllatunud, kui värske ja puhas suu t…" at bounding box center [289, 121] width 92 height 60
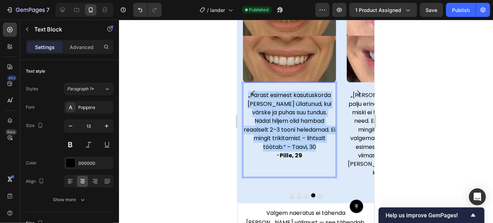
click at [307, 135] on span "„Pärast esimest kasutuskorda [PERSON_NAME] üllatunud, kui värske ja puhas suu t…" at bounding box center [289, 121] width 92 height 60
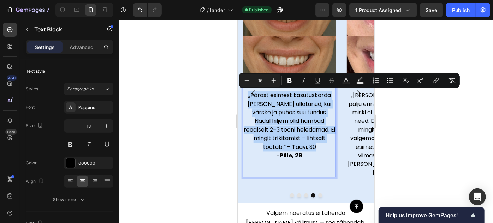
click at [300, 136] on span "„Pärast esimest kasutuskorda [PERSON_NAME] üllatunud, kui värske ja puhas suu t…" at bounding box center [289, 121] width 92 height 60
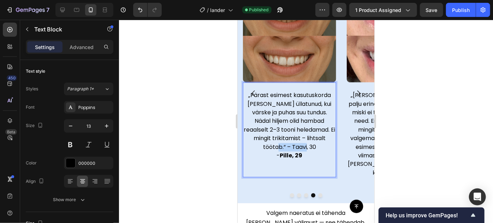
drag, startPoint x: 300, startPoint y: 136, endPoint x: 323, endPoint y: 136, distance: 23.0
click at [323, 136] on span "„Pärast esimest kasutuskorda [PERSON_NAME] üllatunud, kui värske ja puhas suu t…" at bounding box center [289, 121] width 92 height 60
click at [287, 152] on strong "Pille, 29" at bounding box center [290, 156] width 23 height 8
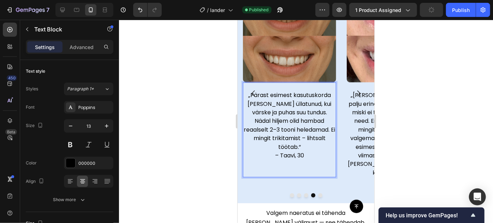
click at [293, 152] on span "– Taavi, 30" at bounding box center [289, 156] width 29 height 8
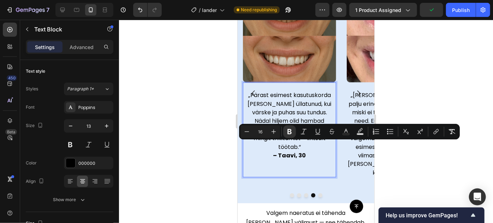
click at [324, 168] on div "Image „Pärast esimest kasutuskorda [PERSON_NAME] üllatunud, kui värske ja puhas…" at bounding box center [289, 98] width 104 height 219
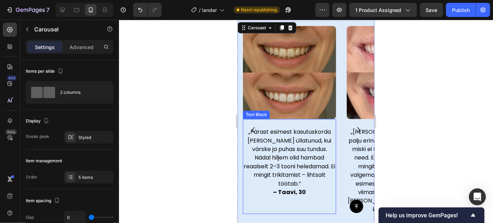
scroll to position [589, 0]
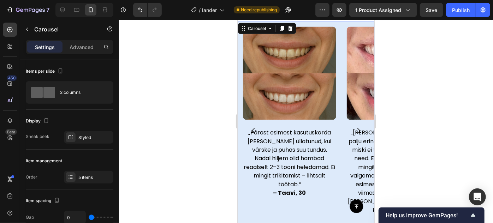
click at [257, 126] on icon "Carousel Back Arrow" at bounding box center [253, 130] width 9 height 9
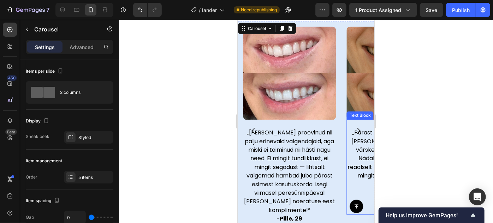
scroll to position [621, 0]
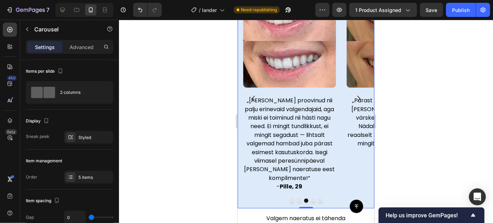
click at [354, 94] on icon "Carousel Next Arrow" at bounding box center [358, 98] width 9 height 9
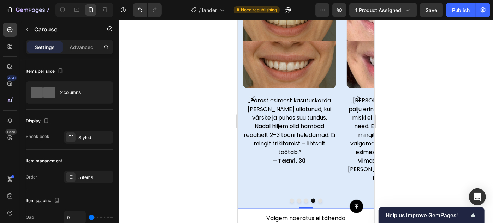
click at [245, 93] on button "Carousel Back Arrow" at bounding box center [253, 99] width 20 height 20
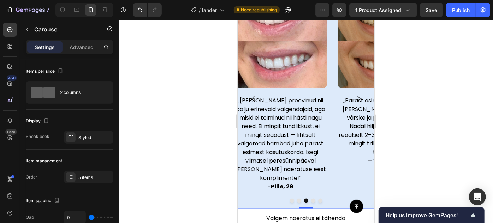
click at [249, 94] on icon "Carousel Back Arrow" at bounding box center [253, 98] width 9 height 9
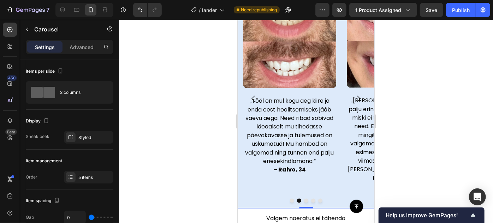
click at [249, 94] on icon "Carousel Back Arrow" at bounding box center [253, 98] width 9 height 9
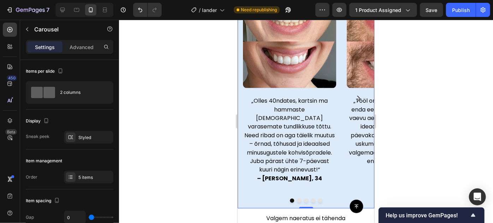
click at [354, 94] on icon "Carousel Next Arrow" at bounding box center [358, 98] width 9 height 9
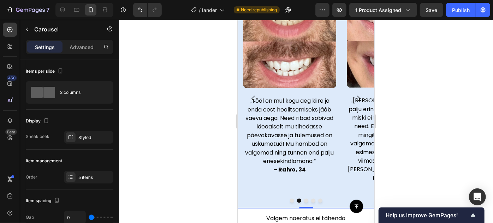
click at [354, 94] on icon "Carousel Next Arrow" at bounding box center [358, 98] width 9 height 9
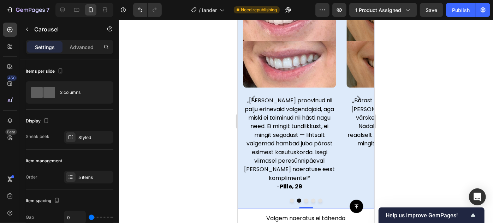
click at [354, 94] on icon "Carousel Next Arrow" at bounding box center [358, 98] width 9 height 9
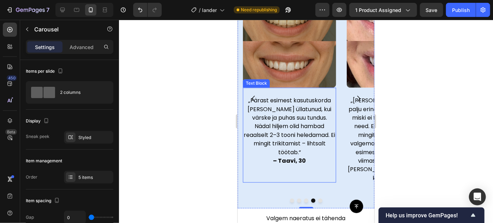
click at [286, 118] on span "„Pärast esimest kasutuskorda [PERSON_NAME] üllatunud, kui värske ja puhas suu t…" at bounding box center [289, 126] width 92 height 60
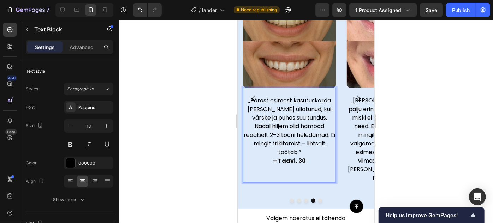
click at [286, 118] on span "„Pärast esimest kasutuskorda [PERSON_NAME] üllatunud, kui värske ja puhas suu t…" at bounding box center [289, 126] width 92 height 60
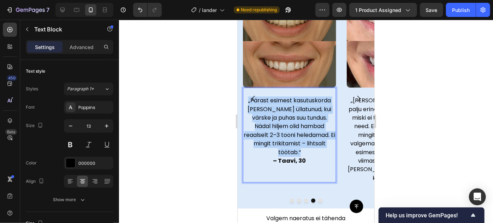
click at [286, 118] on span "„Pärast esimest kasutuskorda [PERSON_NAME] üllatunud, kui värske ja puhas suu t…" at bounding box center [289, 126] width 92 height 60
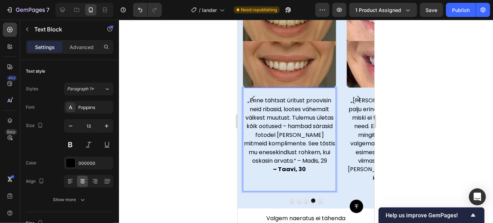
click at [306, 159] on span "„Enne tähtsat üritust proovisin neid ribasid, lootes vähemalt väikest muutust. …" at bounding box center [289, 130] width 91 height 69
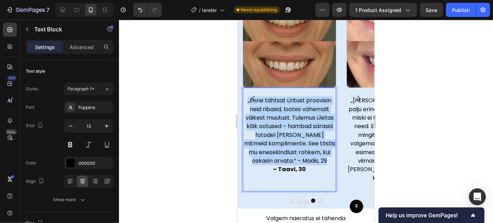
click at [306, 159] on span "„Enne tähtsat üritust proovisin neid ribasid, lootes vähemalt väikest muutust. …" at bounding box center [289, 130] width 91 height 69
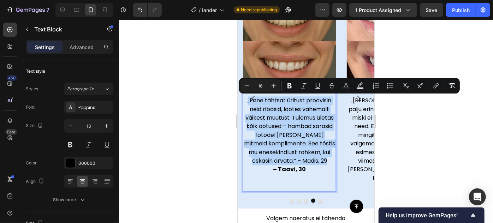
click at [305, 159] on span "„Enne tähtsat üritust proovisin neid ribasid, lootes vähemalt väikest muutust. …" at bounding box center [289, 130] width 91 height 69
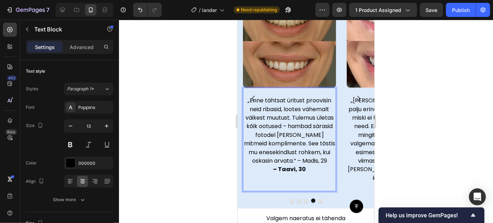
click at [299, 160] on span "„Enne tähtsat üritust proovisin neid ribasid, lootes vähemalt väikest muutust. …" at bounding box center [289, 130] width 91 height 69
drag, startPoint x: 299, startPoint y: 160, endPoint x: 295, endPoint y: 160, distance: 4.3
click at [303, 160] on span "„Enne tähtsat üritust proovisin neid ribasid, lootes vähemalt väikest muutust. …" at bounding box center [289, 130] width 91 height 69
click at [298, 160] on span "„Enne tähtsat üritust proovisin neid ribasid, lootes vähemalt väikest muutust. …" at bounding box center [289, 130] width 91 height 69
drag, startPoint x: 298, startPoint y: 160, endPoint x: 325, endPoint y: 162, distance: 26.5
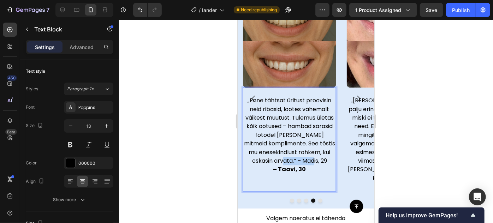
click at [325, 162] on span "„Enne tähtsat üritust proovisin neid ribasid, lootes vähemalt väikest muutust. …" at bounding box center [289, 130] width 91 height 69
click at [292, 167] on strong "– Taavi, 30" at bounding box center [289, 169] width 33 height 8
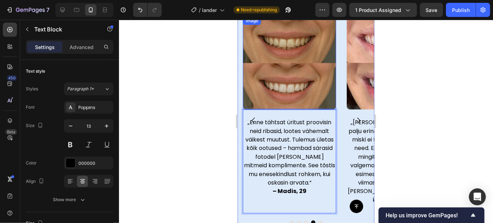
scroll to position [589, 0]
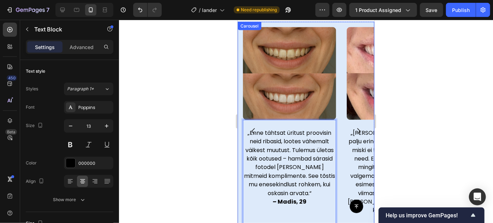
click at [254, 127] on icon "Carousel Back Arrow" at bounding box center [253, 131] width 9 height 9
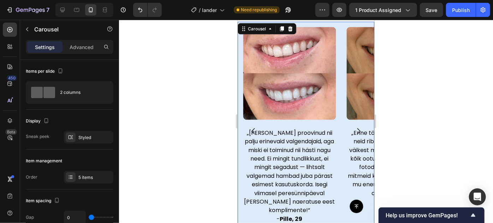
click at [354, 127] on icon "Carousel Next Arrow" at bounding box center [358, 131] width 9 height 9
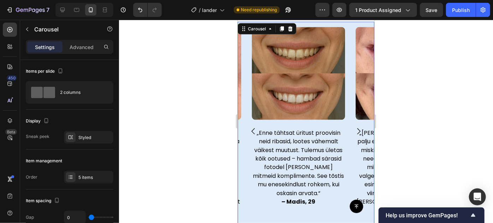
click at [354, 127] on icon "Carousel Next Arrow" at bounding box center [358, 131] width 9 height 9
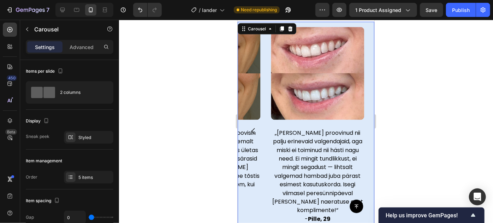
click at [351, 125] on p at bounding box center [317, 124] width 92 height 8
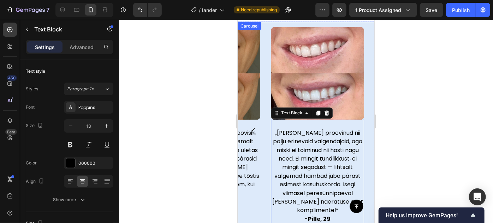
click at [252, 127] on icon "Carousel Back Arrow" at bounding box center [253, 131] width 9 height 9
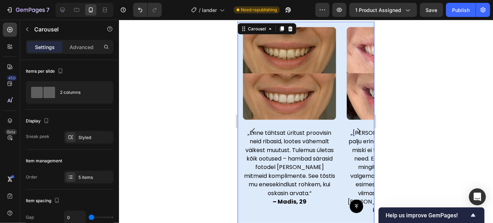
click at [252, 127] on icon "Carousel Back Arrow" at bounding box center [253, 131] width 9 height 9
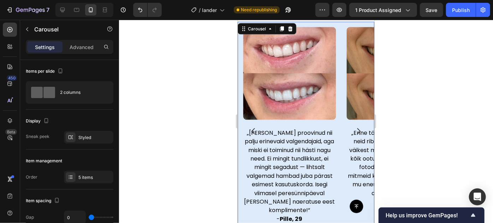
click at [354, 127] on icon "Carousel Next Arrow" at bounding box center [358, 131] width 9 height 9
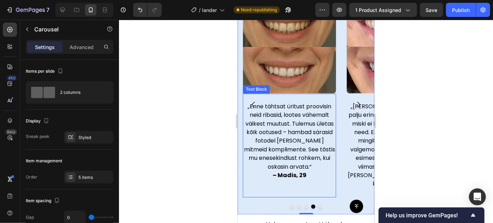
scroll to position [621, 0]
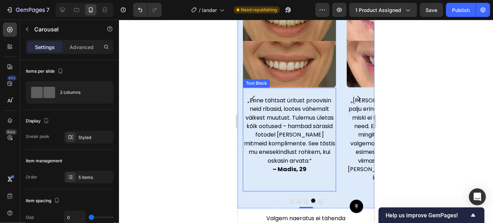
click at [252, 94] on icon "Carousel Back Arrow" at bounding box center [253, 98] width 9 height 9
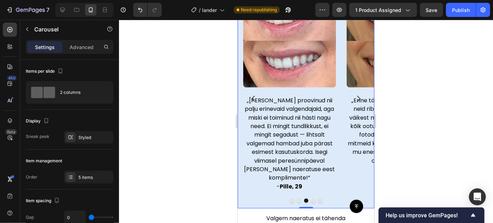
click at [258, 95] on button "Carousel Back Arrow" at bounding box center [253, 99] width 20 height 20
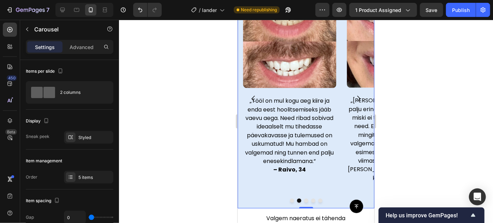
click at [354, 94] on icon "Carousel Next Arrow" at bounding box center [358, 98] width 9 height 9
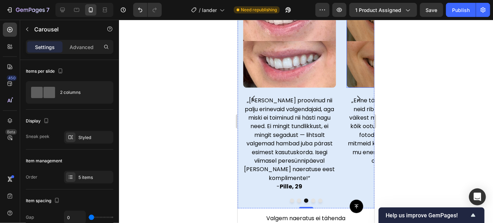
click at [354, 94] on icon "Carousel Next Arrow" at bounding box center [358, 98] width 9 height 9
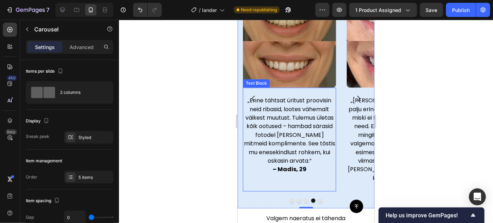
click at [305, 169] on strong "– Madis, 29" at bounding box center [289, 169] width 34 height 8
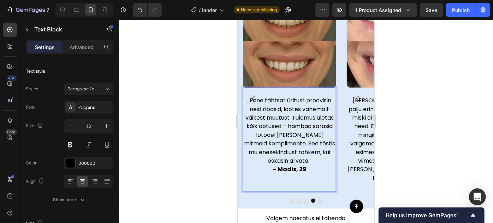
click at [301, 169] on strong "– Madis, 29" at bounding box center [289, 169] width 34 height 8
click at [302, 169] on strong "– Madis, 29" at bounding box center [289, 169] width 34 height 8
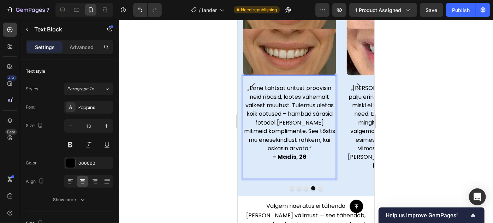
scroll to position [655, 0]
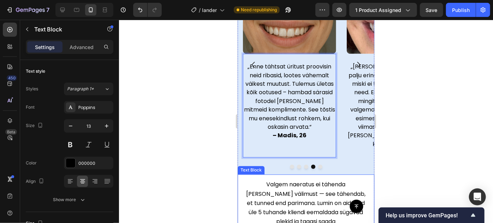
click at [296, 180] on p "Valgem naeratus ei tähenda [PERSON_NAME] välimust — see tähendab, et tunned end…" at bounding box center [306, 221] width 126 height 83
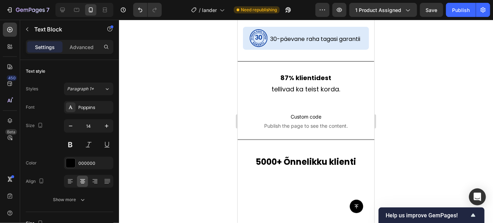
scroll to position [381, 0]
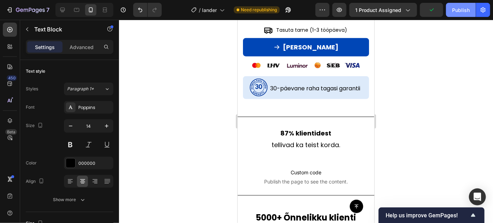
click at [461, 14] on button "Publish" at bounding box center [461, 10] width 30 height 14
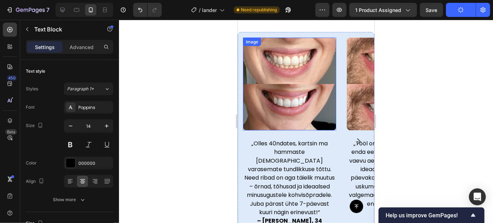
scroll to position [606, 0]
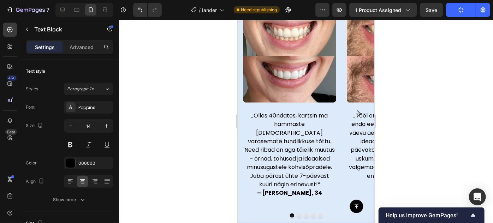
click at [354, 109] on icon "Carousel Next Arrow" at bounding box center [358, 113] width 9 height 9
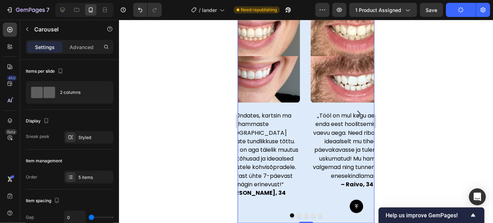
click at [354, 109] on icon "Carousel Next Arrow" at bounding box center [358, 113] width 9 height 9
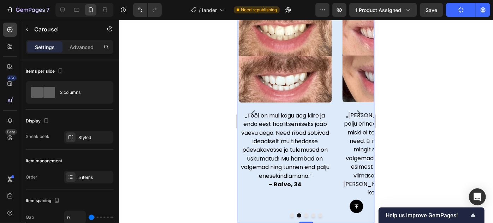
click at [357, 111] on icon "Carousel Next Arrow" at bounding box center [358, 114] width 3 height 6
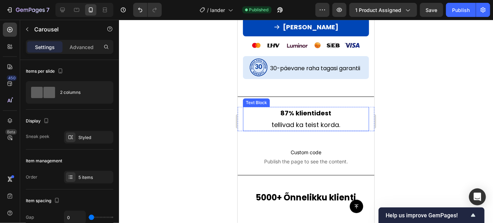
scroll to position [386, 0]
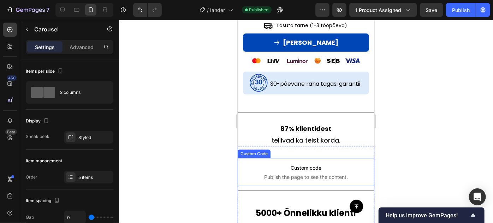
click at [288, 173] on span "Publish the page to see the content." at bounding box center [305, 176] width 137 height 7
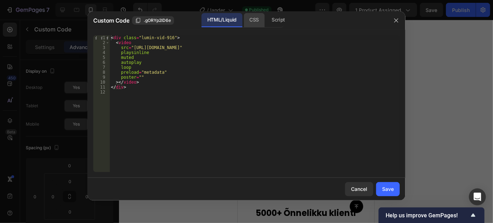
click at [260, 20] on div "CSS" at bounding box center [254, 20] width 21 height 14
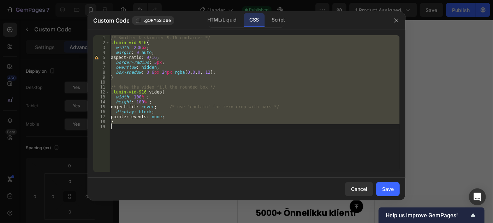
click at [136, 48] on div "/* Smaller & skinnier 9:16 container */ .lumin-vid-916 { width : 230 px ; margi…" at bounding box center [255, 103] width 290 height 137
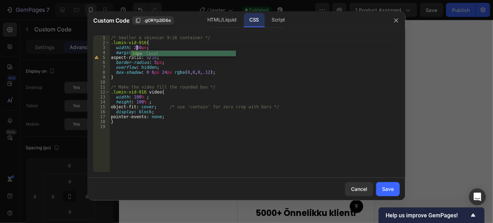
scroll to position [0, 2]
type textarea "width: 240px;"
click at [395, 187] on button "Save" at bounding box center [388, 189] width 24 height 14
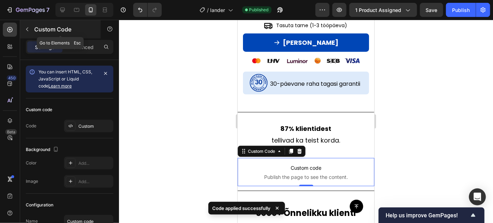
click at [29, 34] on button "button" at bounding box center [27, 29] width 11 height 11
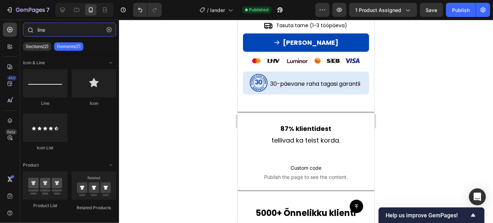
drag, startPoint x: 57, startPoint y: 33, endPoint x: 22, endPoint y: 29, distance: 35.5
click at [22, 29] on div "line" at bounding box center [69, 31] width 99 height 17
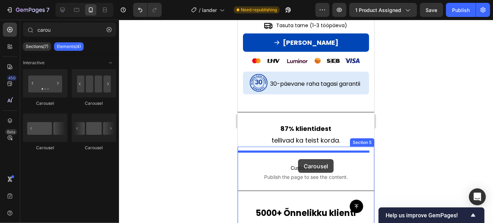
drag, startPoint x: 336, startPoint y: 111, endPoint x: 638, endPoint y: 175, distance: 308.3
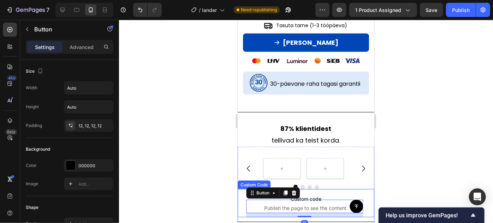
click at [408, 163] on div at bounding box center [306, 122] width 374 height 204
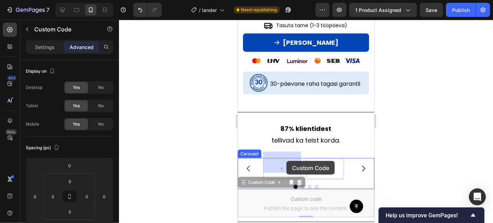
drag, startPoint x: 307, startPoint y: 193, endPoint x: 286, endPoint y: 161, distance: 37.8
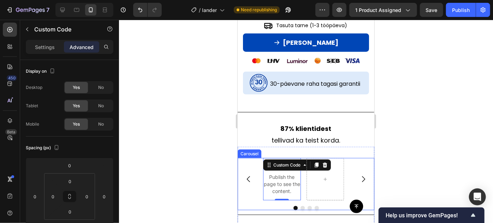
click at [404, 148] on div at bounding box center [306, 122] width 374 height 204
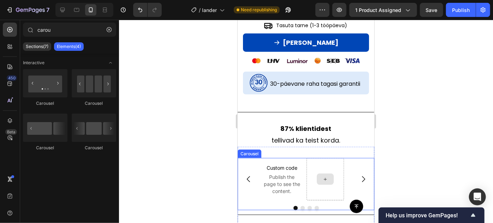
scroll to position [447, 0]
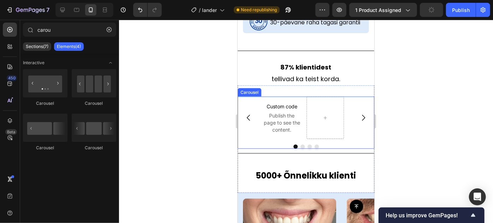
click at [359, 113] on icon "Carousel Next Arrow" at bounding box center [363, 117] width 8 height 8
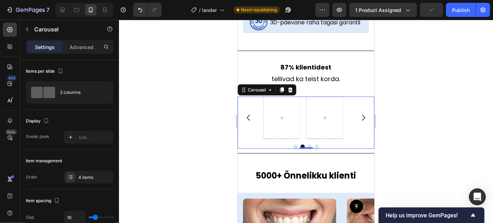
click at [246, 113] on icon "Carousel Back Arrow" at bounding box center [248, 117] width 8 height 8
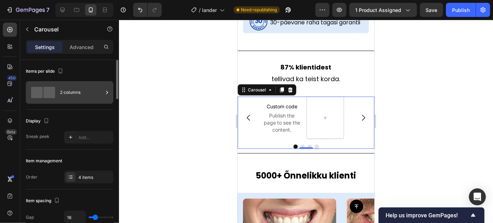
click at [76, 92] on div "2 columns" at bounding box center [81, 92] width 43 height 16
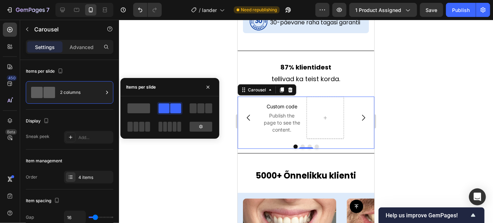
click at [137, 109] on span at bounding box center [139, 109] width 23 height 10
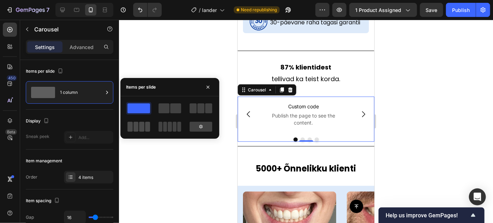
click at [137, 123] on span at bounding box center [136, 127] width 5 height 10
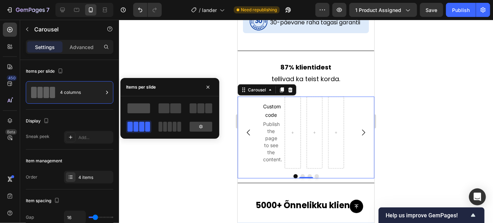
click at [140, 111] on span at bounding box center [139, 109] width 23 height 10
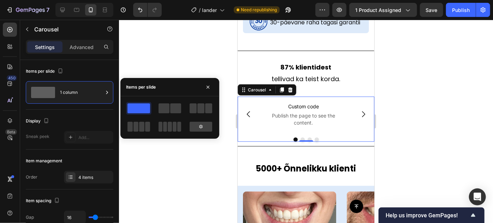
click at [419, 82] on div at bounding box center [306, 122] width 374 height 204
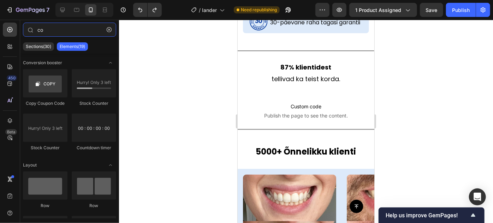
type input "co"
click at [392, 93] on div at bounding box center [306, 122] width 374 height 204
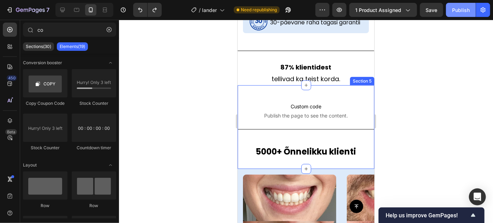
click at [458, 13] on div "Publish" at bounding box center [461, 9] width 18 height 7
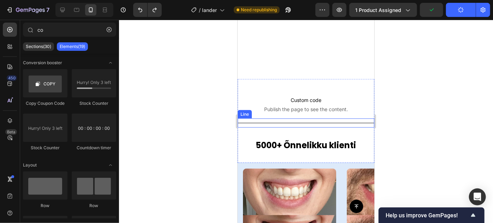
scroll to position [586, 0]
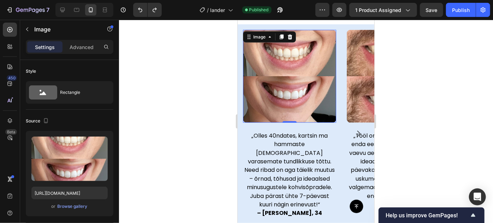
click at [156, 106] on div at bounding box center [306, 122] width 374 height 204
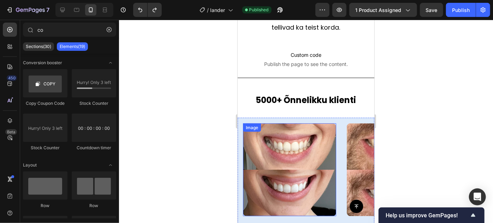
scroll to position [473, 0]
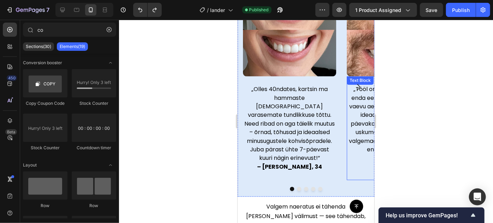
click at [351, 77] on button "Carousel Next Arrow" at bounding box center [358, 87] width 20 height 20
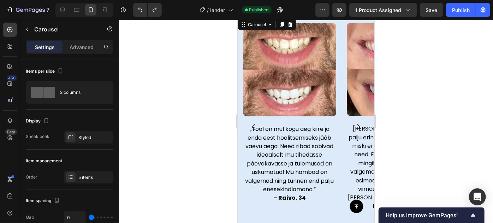
scroll to position [592, 0]
click at [355, 123] on icon "Carousel Next Arrow" at bounding box center [358, 127] width 9 height 9
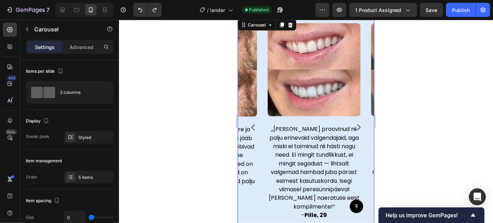
click at [355, 123] on icon "Carousel Next Arrow" at bounding box center [358, 127] width 9 height 9
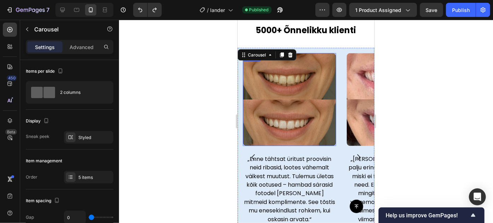
scroll to position [561, 0]
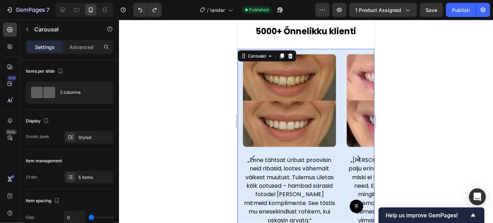
click at [254, 156] on icon "Carousel Back Arrow" at bounding box center [252, 158] width 3 height 6
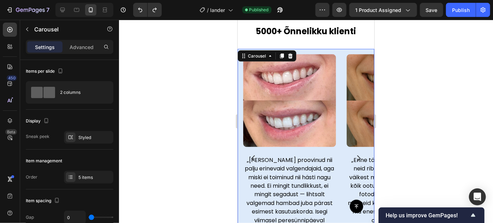
click at [357, 155] on icon "Carousel Next Arrow" at bounding box center [358, 158] width 3 height 6
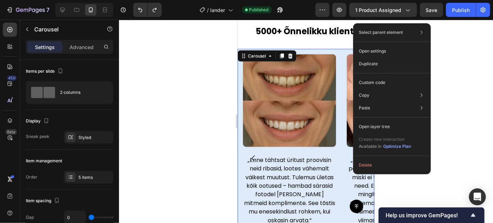
click at [353, 152] on div "Select parent element Section Carousel Open settings Duplicate Custom code Copy…" at bounding box center [392, 98] width 78 height 151
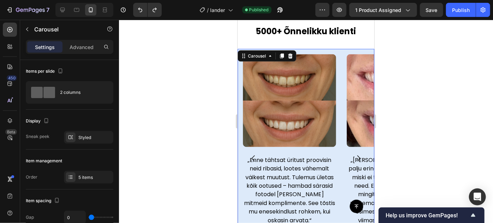
click at [348, 154] on button "Carousel Next Arrow" at bounding box center [358, 158] width 20 height 20
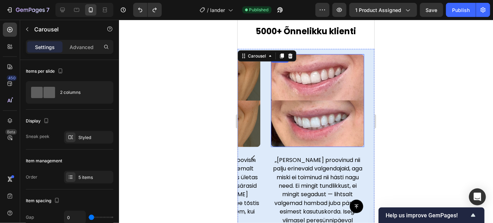
click at [303, 122] on img at bounding box center [317, 100] width 93 height 93
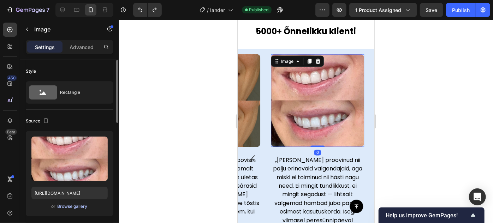
click at [66, 205] on div "Browse gallery" at bounding box center [73, 207] width 30 height 6
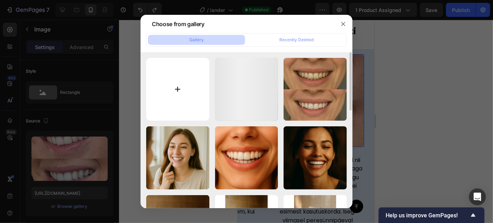
click at [169, 75] on input "file" at bounding box center [177, 89] width 63 height 63
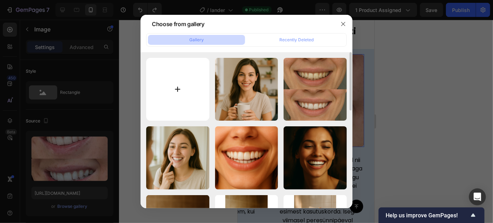
type input "C:\fakepath\ChatGPT Image [DATE], 03_30_02 PM.png"
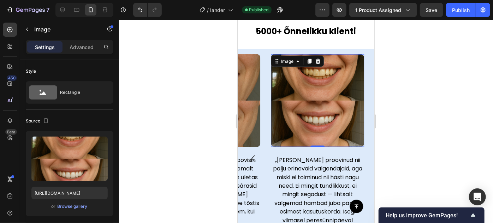
drag, startPoint x: 383, startPoint y: 160, endPoint x: 129, endPoint y: 147, distance: 254.4
click at [383, 160] on div at bounding box center [306, 122] width 374 height 204
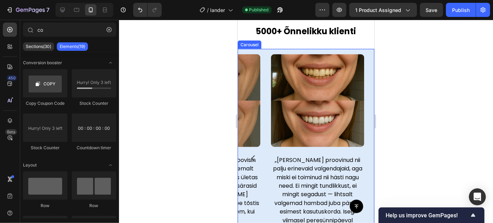
click at [254, 154] on icon "Carousel Back Arrow" at bounding box center [253, 158] width 9 height 9
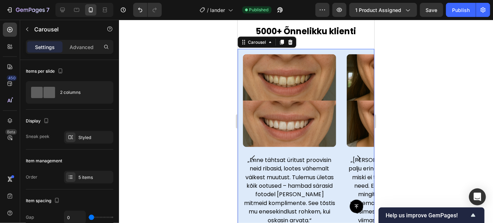
click at [254, 154] on icon "Carousel Back Arrow" at bounding box center [253, 158] width 9 height 9
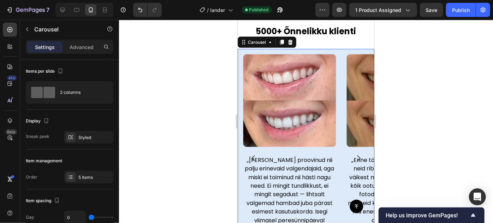
click at [254, 154] on icon "Carousel Back Arrow" at bounding box center [253, 158] width 9 height 9
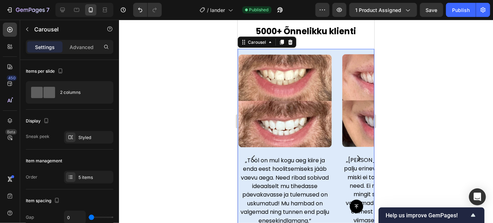
click at [254, 154] on icon "Carousel Back Arrow" at bounding box center [253, 158] width 9 height 9
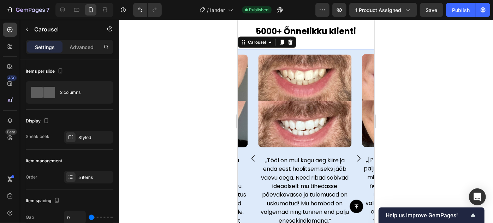
click at [247, 154] on p at bounding box center [201, 152] width 92 height 8
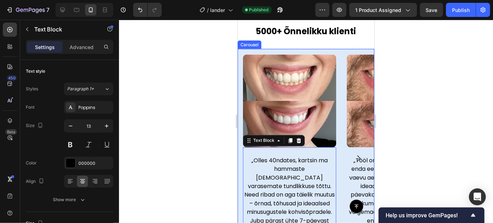
click at [348, 152] on button "Carousel Next Arrow" at bounding box center [358, 158] width 20 height 20
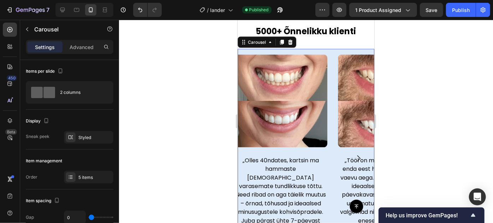
click at [348, 152] on button "Carousel Next Arrow" at bounding box center [358, 158] width 20 height 20
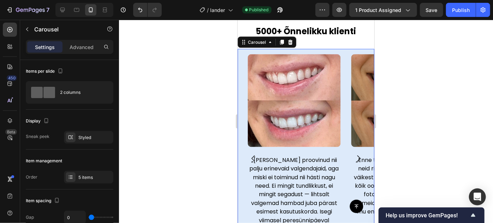
click at [348, 152] on button "Carousel Next Arrow" at bounding box center [358, 158] width 20 height 20
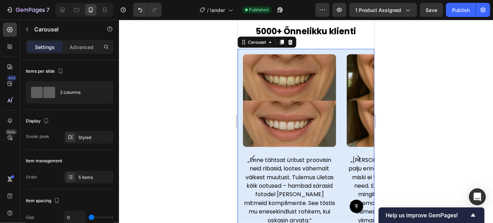
click at [348, 152] on button "Carousel Next Arrow" at bounding box center [358, 158] width 20 height 20
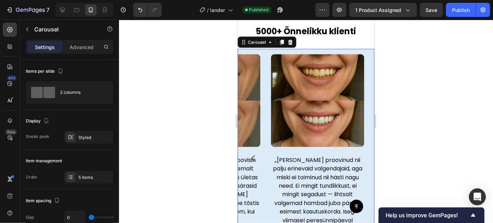
click at [259, 154] on button "Carousel Back Arrow" at bounding box center [253, 158] width 20 height 20
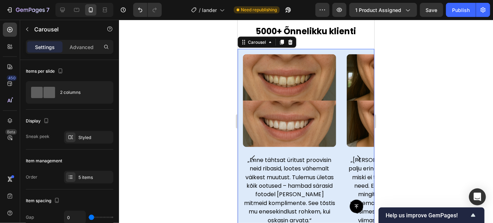
click at [435, 92] on div at bounding box center [306, 122] width 374 height 204
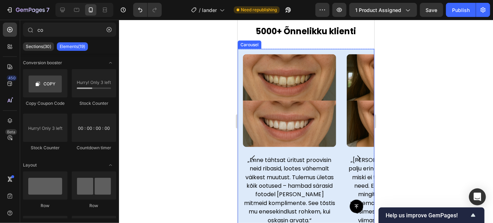
click at [354, 154] on icon "Carousel Next Arrow" at bounding box center [358, 158] width 9 height 9
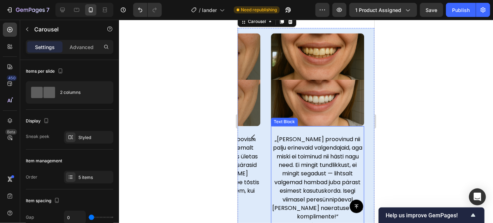
scroll to position [584, 0]
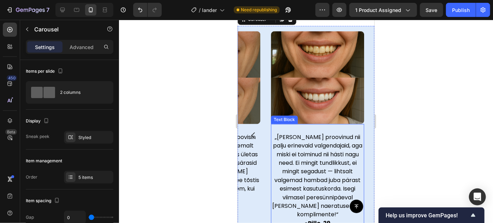
click at [314, 165] on span "„[PERSON_NAME] proovinud nii palju erinevaid valgendajaid, aga miski ei toiminu…" at bounding box center [317, 176] width 91 height 86
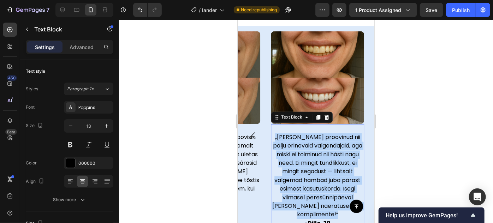
click at [314, 165] on span "„[PERSON_NAME] proovinud nii palju erinevaid valgendajaid, aga miski ei toiminu…" at bounding box center [317, 176] width 91 height 86
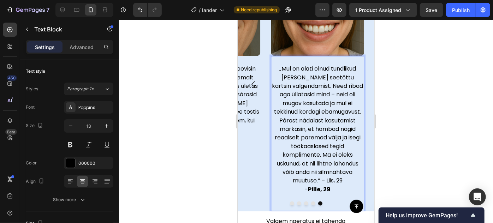
scroll to position [657, 0]
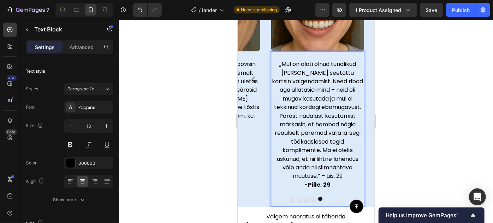
click at [323, 175] on span "„Mul on alati olnud tundlikud [PERSON_NAME] seetõttu kartsin valgendamist. Need…" at bounding box center [317, 120] width 91 height 120
drag, startPoint x: 323, startPoint y: 176, endPoint x: 344, endPoint y: 175, distance: 21.6
click at [344, 175] on p "„Mul on alati olnud tundlikud [PERSON_NAME] seetõttu kartsin valgendamist. Need…" at bounding box center [317, 120] width 92 height 121
click at [316, 181] on strong "Pille, 29" at bounding box center [319, 185] width 23 height 8
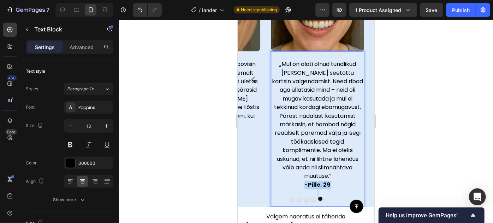
click at [316, 181] on strong "Pille, 29" at bounding box center [319, 185] width 23 height 8
click at [320, 181] on span "– Liis, 36" at bounding box center [318, 185] width 22 height 8
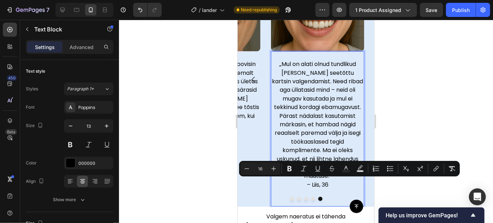
click at [310, 183] on span "– Liis, 36" at bounding box center [318, 185] width 22 height 8
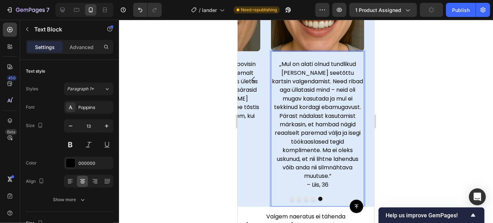
click at [310, 183] on span "– Liis, 36" at bounding box center [318, 185] width 22 height 8
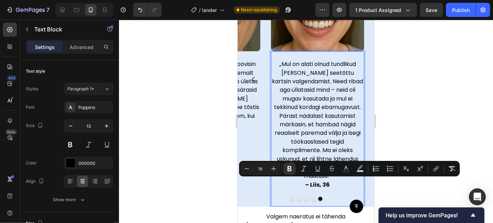
click at [330, 114] on span "„Mul on alati olnud tundlikud [PERSON_NAME] seetõttu kartsin valgendamist. Need…" at bounding box center [317, 120] width 91 height 120
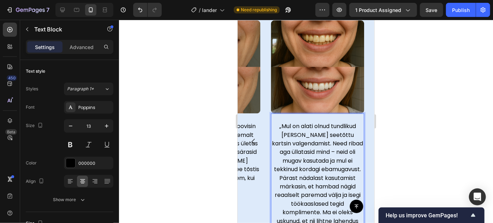
scroll to position [594, 0]
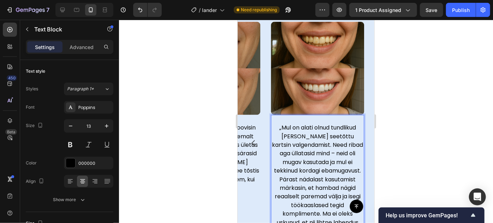
click at [383, 100] on div at bounding box center [306, 122] width 374 height 204
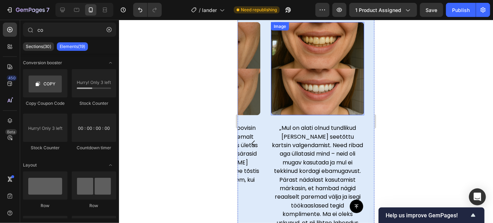
scroll to position [565, 0]
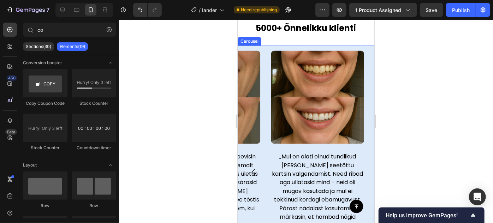
click at [252, 165] on button "Carousel Back Arrow" at bounding box center [253, 172] width 20 height 20
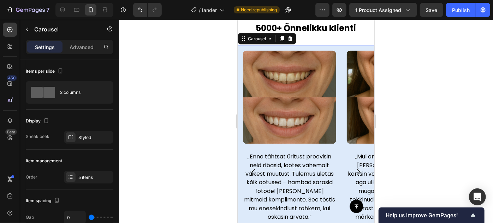
click at [252, 165] on button "Carousel Back Arrow" at bounding box center [253, 172] width 20 height 20
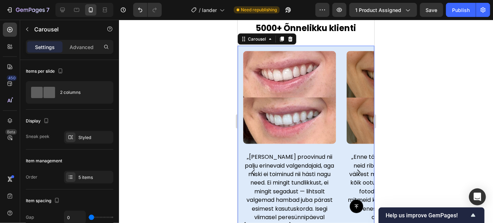
click at [252, 165] on button "Carousel Back Arrow" at bounding box center [253, 173] width 20 height 20
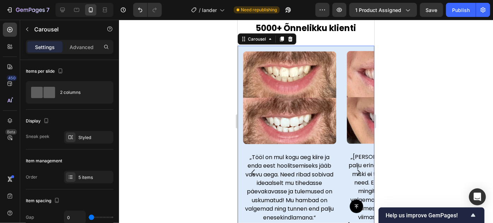
click at [356, 169] on icon "Carousel Next Arrow" at bounding box center [358, 172] width 9 height 9
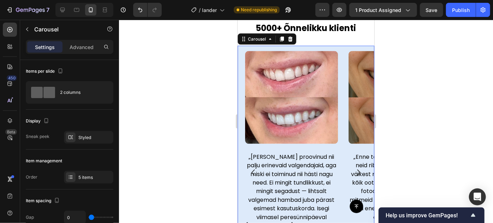
click at [355, 169] on icon "Carousel Next Arrow" at bounding box center [358, 172] width 9 height 9
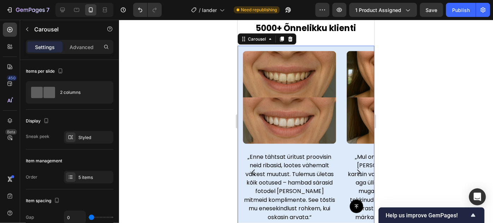
click at [355, 169] on icon "Carousel Next Arrow" at bounding box center [358, 172] width 9 height 9
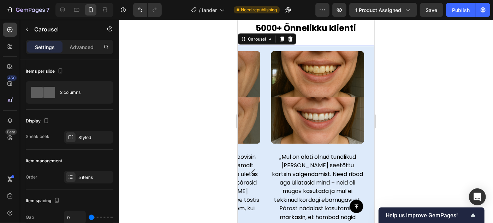
click at [251, 169] on icon "Carousel Back Arrow" at bounding box center [253, 172] width 9 height 9
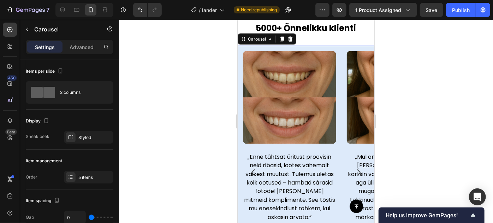
click at [251, 169] on icon "Carousel Back Arrow" at bounding box center [253, 172] width 9 height 9
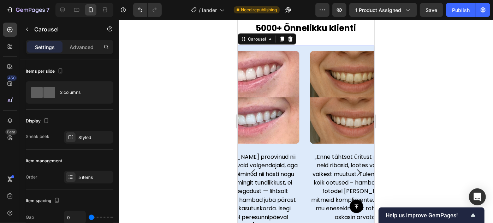
click at [251, 169] on icon "Carousel Back Arrow" at bounding box center [253, 172] width 9 height 9
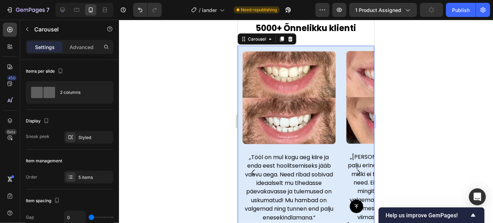
click at [251, 169] on icon "Carousel Back Arrow" at bounding box center [253, 172] width 9 height 9
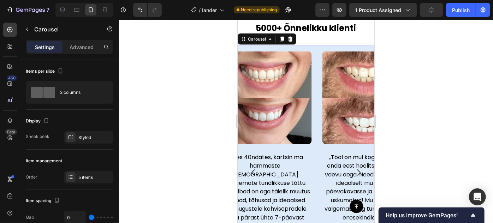
click at [251, 169] on div "Image „Olles 40ndates, kartsin ma hammaste valgendamist varasemate tundlikkuse …" at bounding box center [305, 173] width 137 height 254
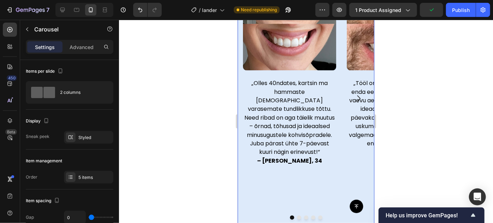
click at [431, 129] on div at bounding box center [306, 122] width 374 height 204
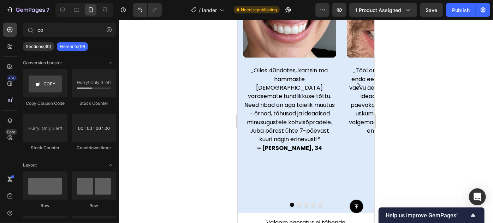
scroll to position [646, 0]
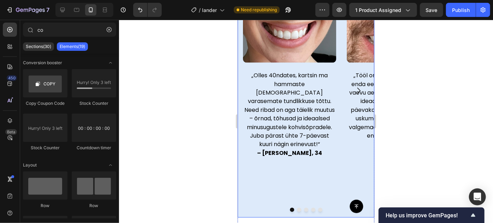
click at [348, 92] on button "Carousel Next Arrow" at bounding box center [358, 91] width 20 height 20
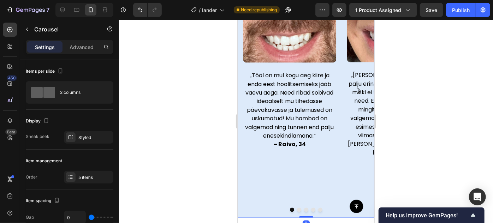
click at [348, 92] on button "Carousel Next Arrow" at bounding box center [358, 91] width 20 height 20
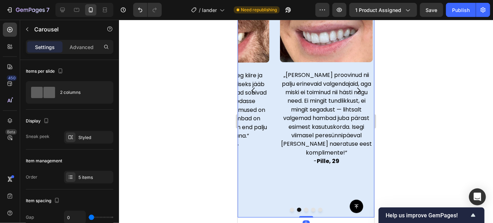
click at [348, 92] on button "Carousel Next Arrow" at bounding box center [358, 91] width 20 height 20
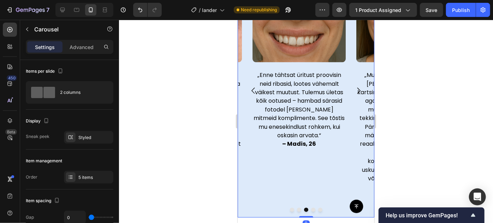
click at [348, 92] on button "Carousel Next Arrow" at bounding box center [358, 91] width 20 height 20
click at [357, 92] on span "„Mul on alati olnud tundlikud [PERSON_NAME] seetõttu kartsin valgendamist. Need…" at bounding box center [402, 131] width 91 height 120
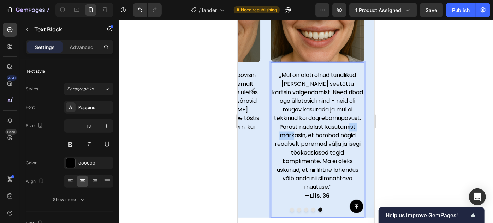
click at [335, 125] on span "„Mul on alati olnud tundlikud [PERSON_NAME] seetõttu kartsin valgendamist. Need…" at bounding box center [317, 131] width 91 height 120
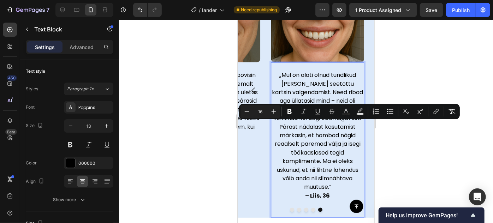
click at [313, 120] on span "„Mul on alati olnud tundlikud [PERSON_NAME] seetõttu kartsin valgendamist. Need…" at bounding box center [317, 131] width 91 height 120
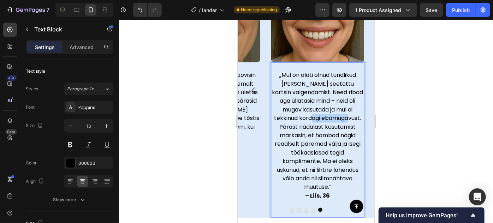
click at [313, 120] on span "„Mul on alati olnud tundlikud [PERSON_NAME] seetõttu kartsin valgendamist. Need…" at bounding box center [317, 131] width 91 height 120
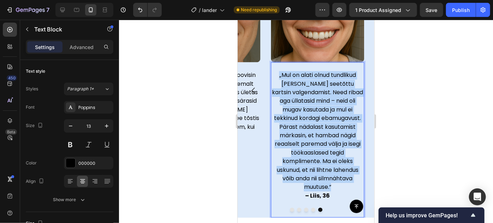
click at [313, 120] on span "„Mul on alati olnud tundlikud [PERSON_NAME] seetõttu kartsin valgendamist. Need…" at bounding box center [317, 131] width 91 height 120
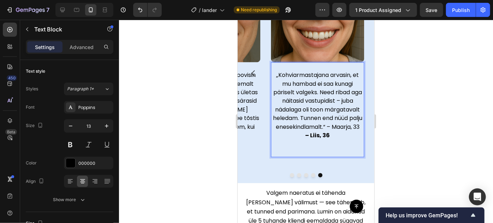
click at [318, 131] on span "„Kohviarmastajana arvasin, et mu hambad ei saa kunagi päriselt valgeks. Need ri…" at bounding box center [317, 101] width 89 height 60
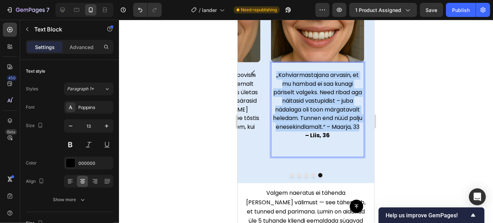
click at [318, 131] on span "„Kohviarmastajana arvasin, et mu hambad ei saa kunagi päriselt valgeks. Need ri…" at bounding box center [317, 101] width 89 height 60
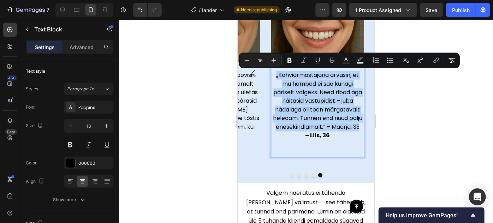
click at [357, 125] on p "„Kohviarmastajana arvasin, et mu hambad ei saa kunagi päriselt valgeks. Need ri…" at bounding box center [317, 101] width 92 height 60
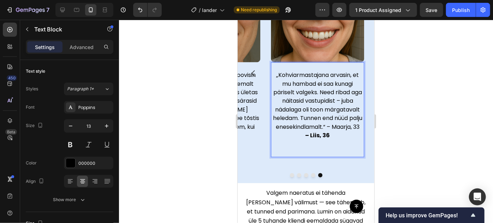
click at [349, 125] on span "„Kohviarmastajana arvasin, et mu hambad ei saa kunagi päriselt valgeks. Need ri…" at bounding box center [317, 101] width 89 height 60
drag, startPoint x: 349, startPoint y: 125, endPoint x: 345, endPoint y: 133, distance: 8.9
click at [345, 131] on p "„Kohviarmastajana arvasin, et mu hambad ei saa kunagi päriselt valgeks. Need ri…" at bounding box center [317, 101] width 92 height 60
click at [323, 133] on strong "– Liis, 36" at bounding box center [317, 135] width 25 height 8
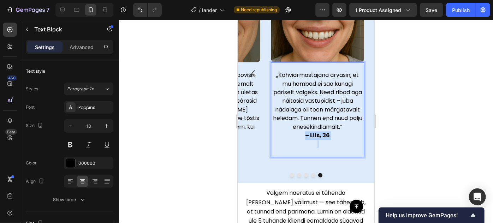
click at [323, 133] on strong "– Liis, 36" at bounding box center [317, 135] width 25 height 8
click at [310, 93] on span "„Kohviarmastajana arvasin, et mu hambad ei saa kunagi päriselt valgeks. Need ri…" at bounding box center [317, 101] width 89 height 60
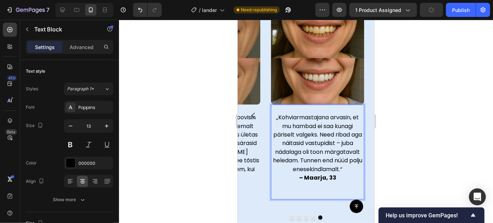
scroll to position [604, 0]
click at [258, 112] on button "Carousel Back Arrow" at bounding box center [253, 116] width 20 height 20
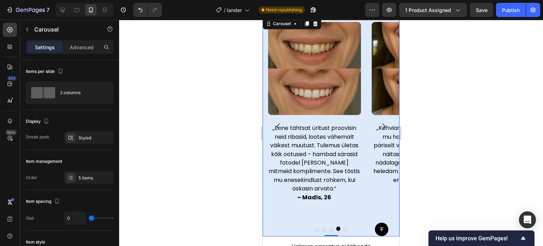
scroll to position [523, 0]
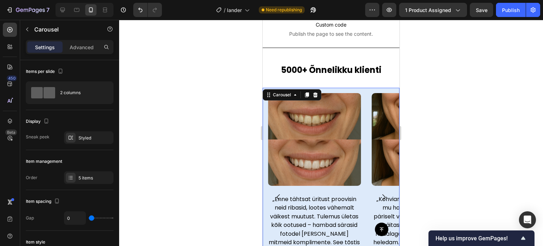
click at [380, 194] on icon "Carousel Next Arrow" at bounding box center [383, 197] width 9 height 9
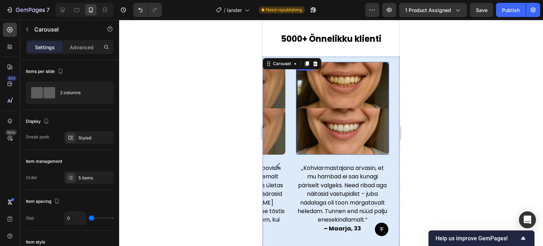
scroll to position [555, 0]
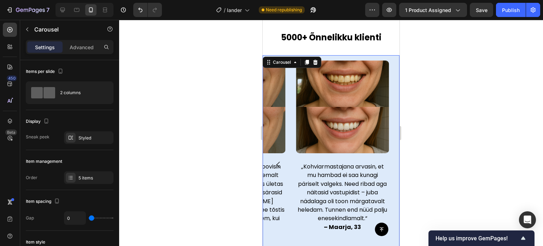
click at [445, 99] on div at bounding box center [331, 133] width 424 height 226
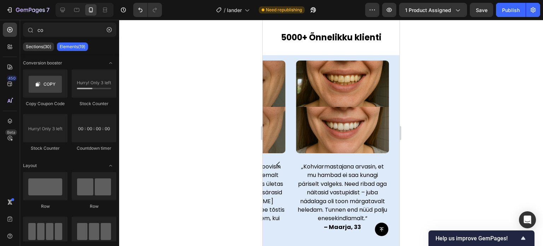
click at [445, 99] on div at bounding box center [331, 133] width 424 height 226
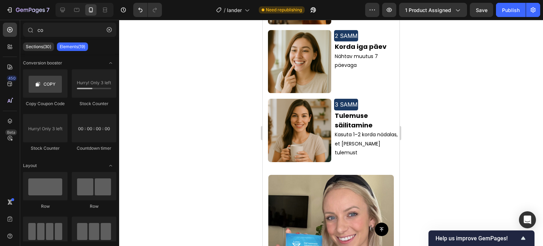
scroll to position [974, 0]
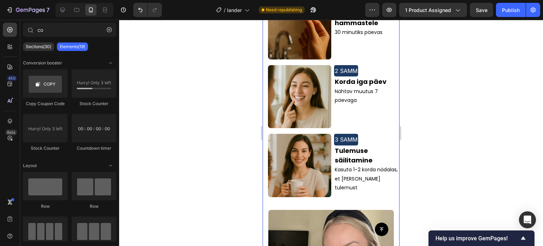
click at [295, 134] on img at bounding box center [299, 165] width 63 height 63
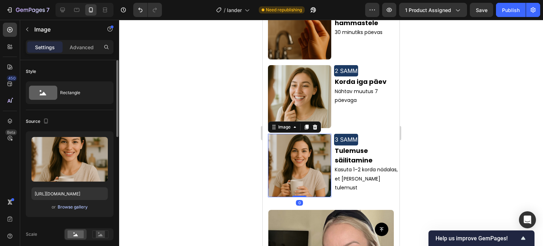
click at [67, 206] on div "Browse gallery" at bounding box center [73, 207] width 30 height 6
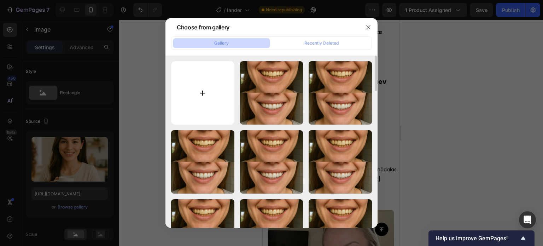
click at [206, 100] on input "file" at bounding box center [202, 92] width 63 height 63
type input "C:\fakepath\ChatGPT Image [DATE], 03_58_15 PM.png"
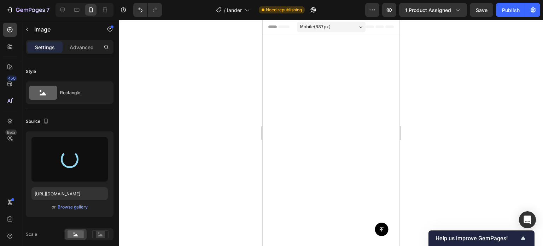
scroll to position [974, 0]
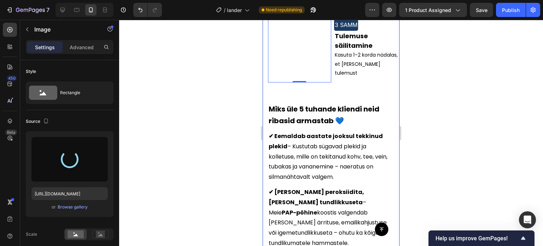
type input "[URL][DOMAIN_NAME]"
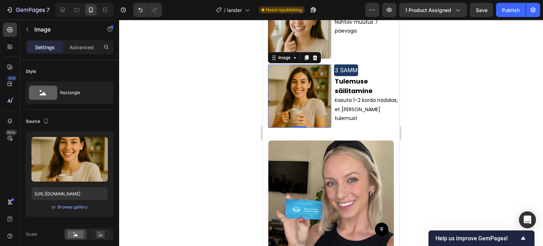
scroll to position [926, 0]
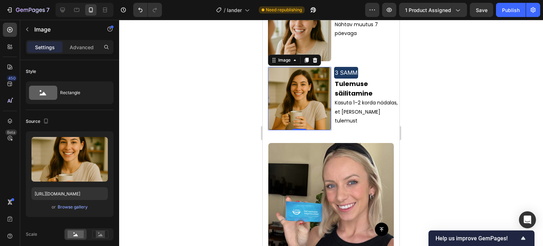
click at [428, 121] on div at bounding box center [331, 133] width 424 height 226
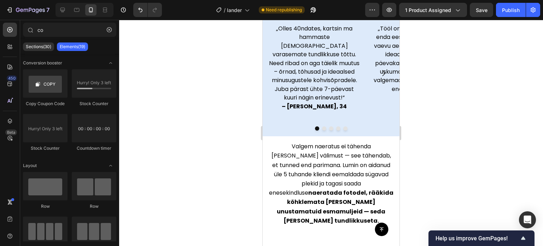
scroll to position [375, 0]
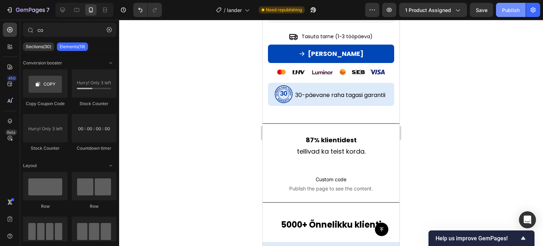
click at [506, 10] on div "Publish" at bounding box center [511, 9] width 18 height 7
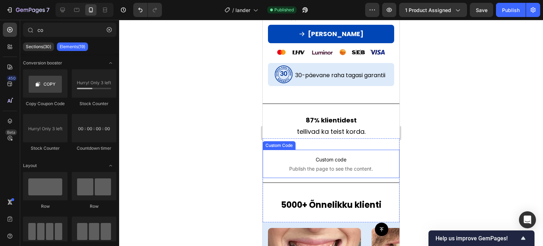
scroll to position [399, 0]
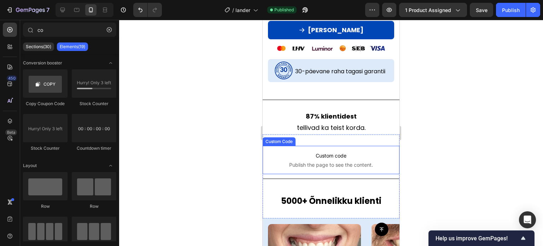
click at [332, 165] on p "Custom code Publish the page to see the content." at bounding box center [331, 160] width 137 height 28
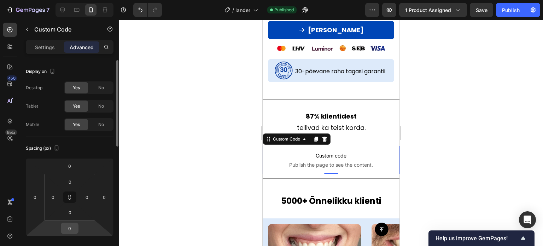
click at [69, 231] on input "0" at bounding box center [70, 228] width 14 height 11
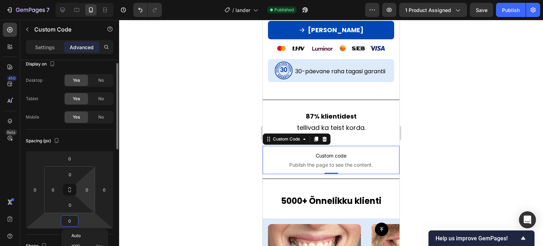
scroll to position [45, 0]
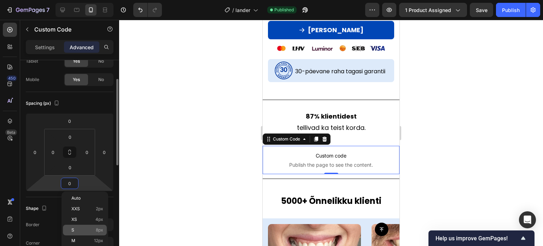
click at [76, 232] on p "S 8px" at bounding box center [87, 229] width 32 height 5
type input "8"
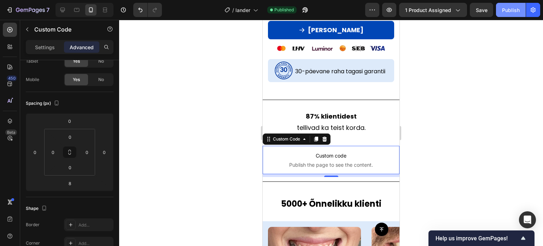
click at [508, 11] on div "Publish" at bounding box center [511, 9] width 18 height 7
click at [492, 107] on div at bounding box center [331, 133] width 424 height 226
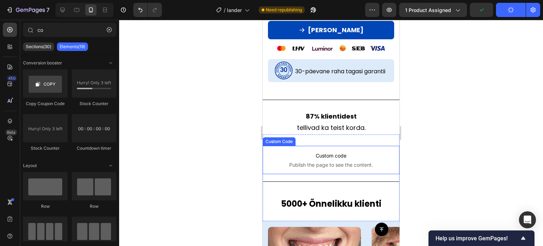
click at [366, 151] on span "Custom code" at bounding box center [331, 155] width 137 height 8
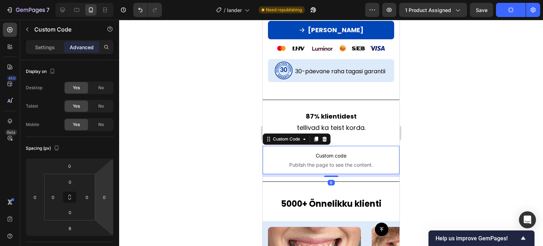
click at [172, 185] on div at bounding box center [331, 133] width 424 height 226
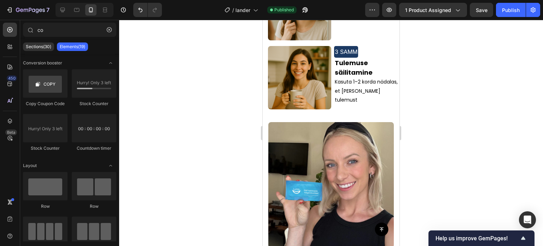
scroll to position [1026, 0]
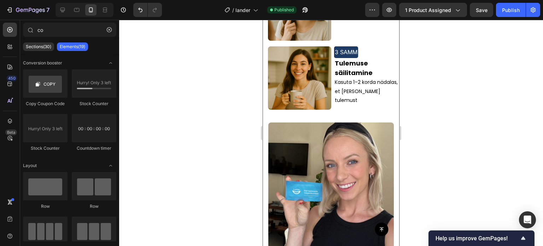
click at [303, 110] on img at bounding box center [299, 77] width 63 height 63
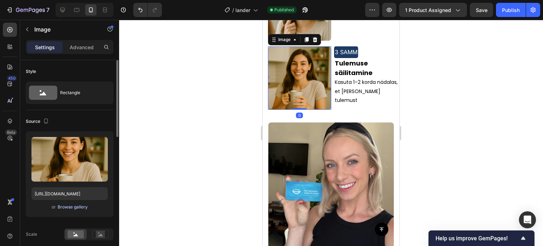
click at [62, 207] on div "Browse gallery" at bounding box center [73, 207] width 30 height 6
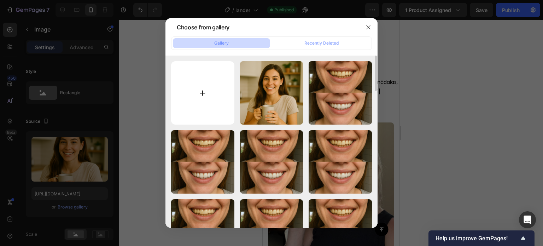
click at [190, 99] on input "file" at bounding box center [202, 92] width 63 height 63
type input "C:\fakepath\ChatGPT Image Sep 27, 2025, 04_25_21 PM.png"
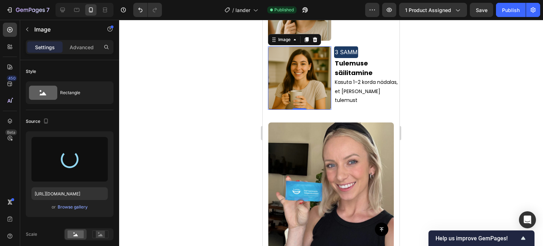
type input "https://cdn.shopify.com/s/files/1/0969/1768/4553/files/gempages_584527752481210…"
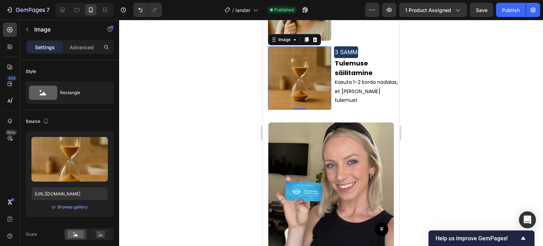
click at [442, 115] on div at bounding box center [331, 133] width 424 height 226
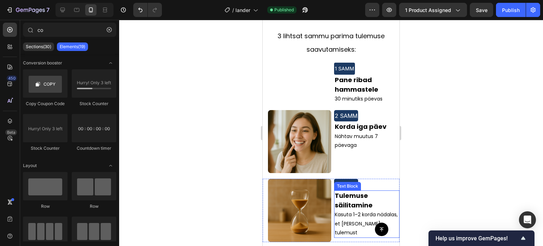
scroll to position [890, 0]
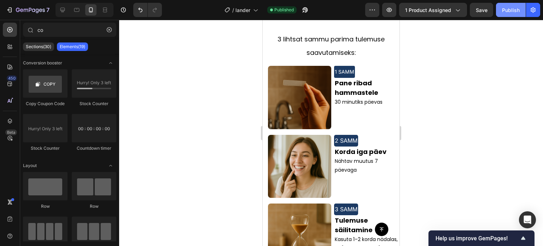
click at [514, 11] on div "Publish" at bounding box center [511, 9] width 18 height 7
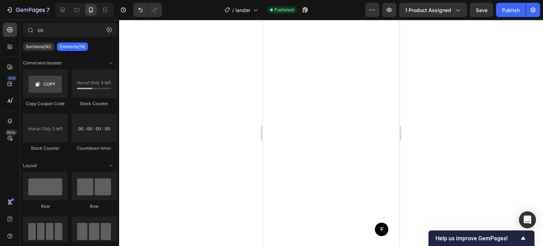
scroll to position [170, 0]
